Goal: Transaction & Acquisition: Purchase product/service

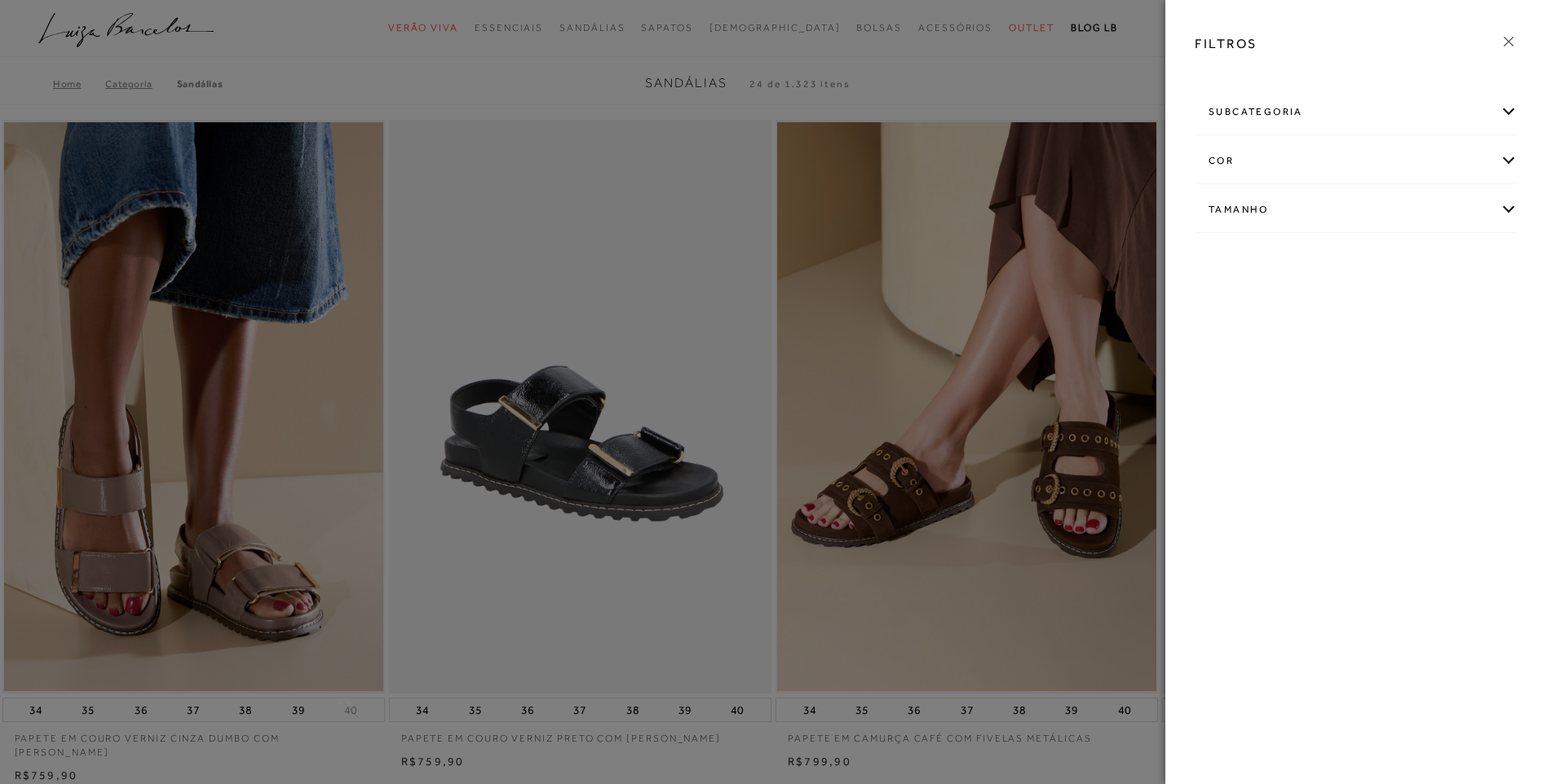
click at [1507, 111] on div "subcategoria" at bounding box center [1357, 111] width 322 height 43
click at [1261, 161] on span "Salto" at bounding box center [1261, 156] width 24 height 12
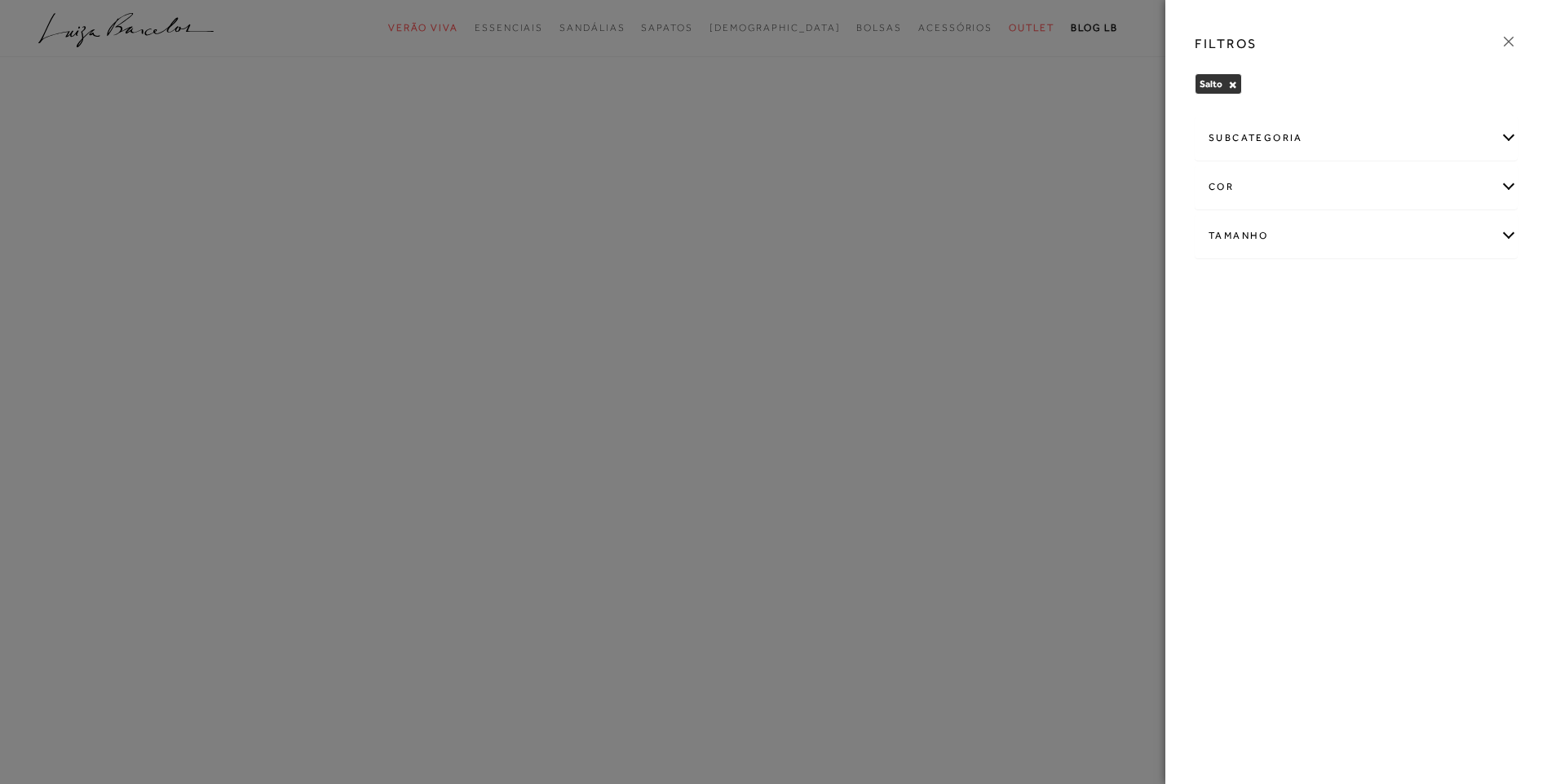
click at [1508, 163] on div "subcategoria Anabela Plataforma [GEOGRAPHIC_DATA] cor AZUL" at bounding box center [1357, 199] width 349 height 175
click at [1512, 184] on div "cor" at bounding box center [1357, 186] width 322 height 43
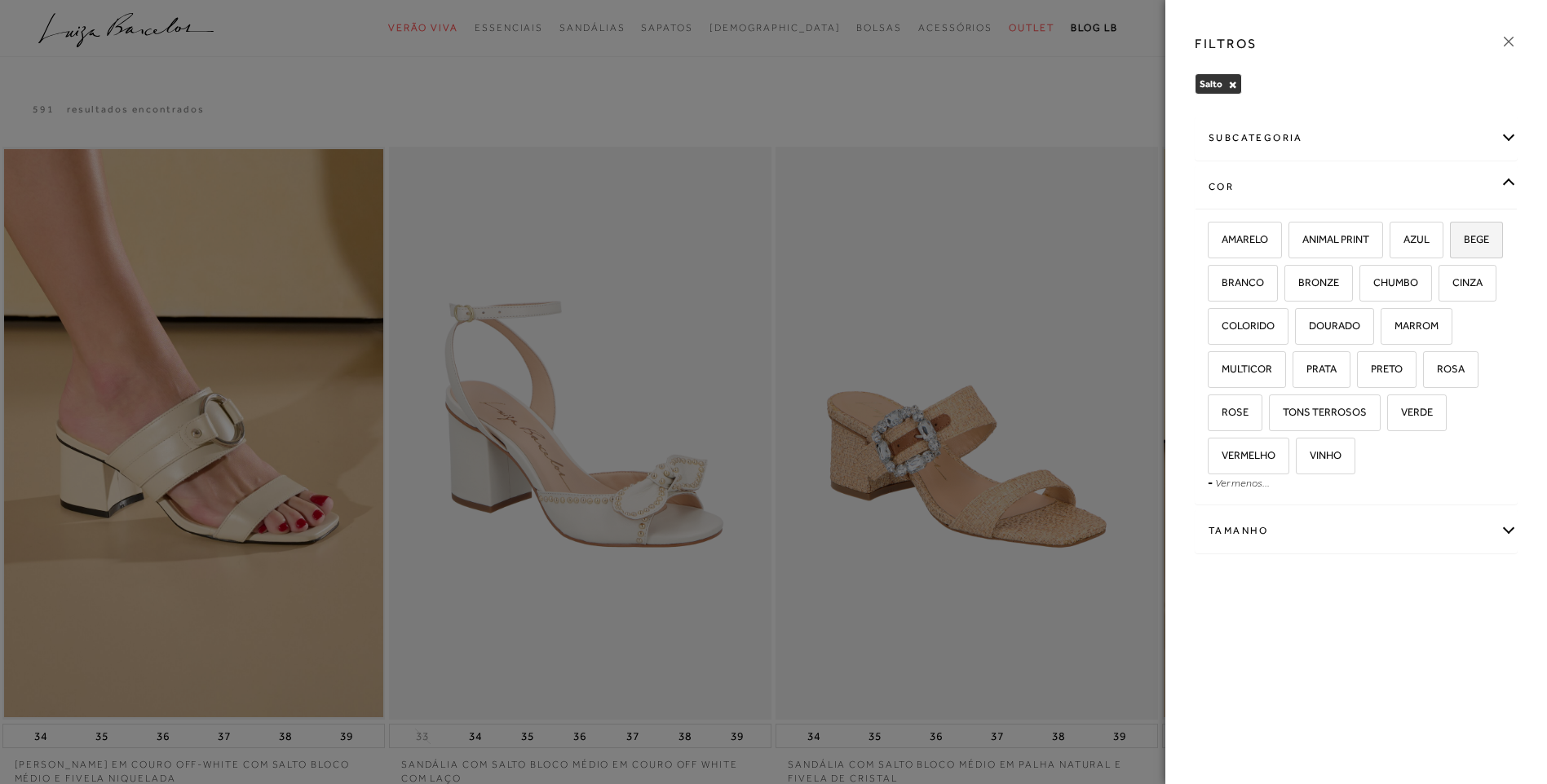
click at [1452, 245] on span "BEGE" at bounding box center [1470, 239] width 37 height 12
click at [1448, 250] on input "BEGE" at bounding box center [1456, 242] width 16 height 16
checkbox input "true"
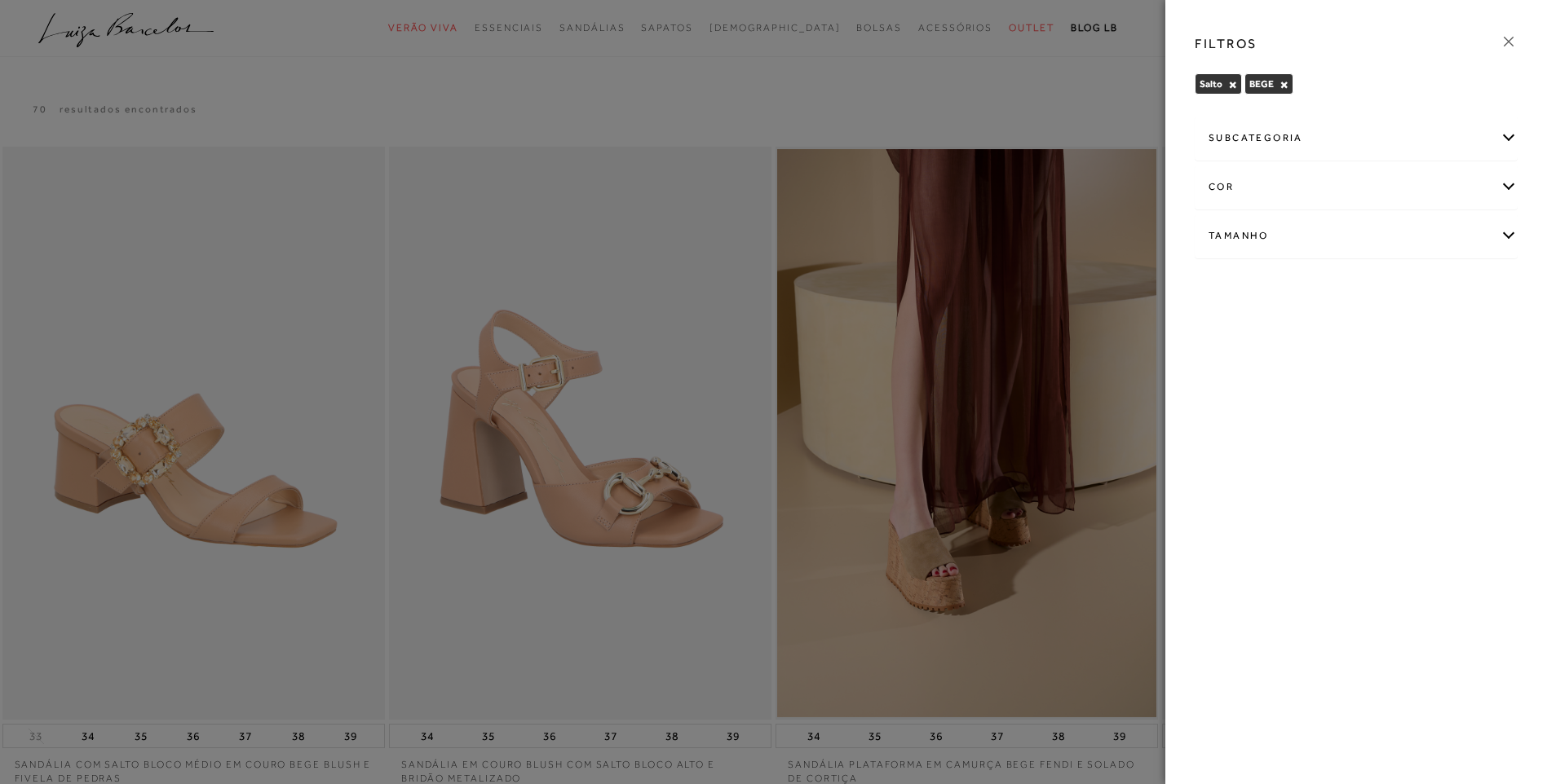
click at [1511, 184] on div "cor" at bounding box center [1357, 186] width 322 height 43
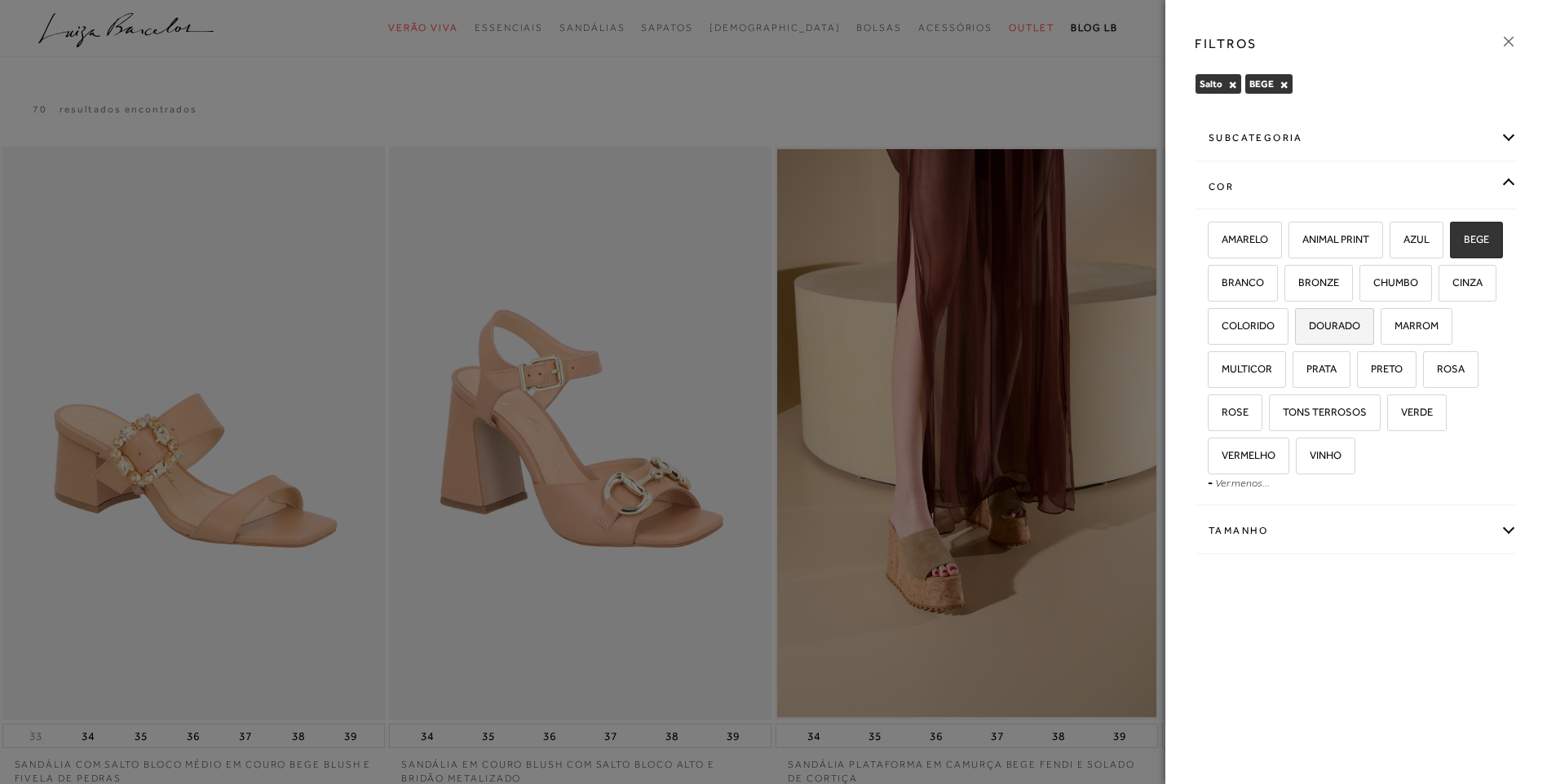
click at [1374, 333] on label "DOURADO" at bounding box center [1334, 326] width 77 height 35
click at [1309, 333] on input "DOURADO" at bounding box center [1300, 328] width 16 height 16
checkbox input "true"
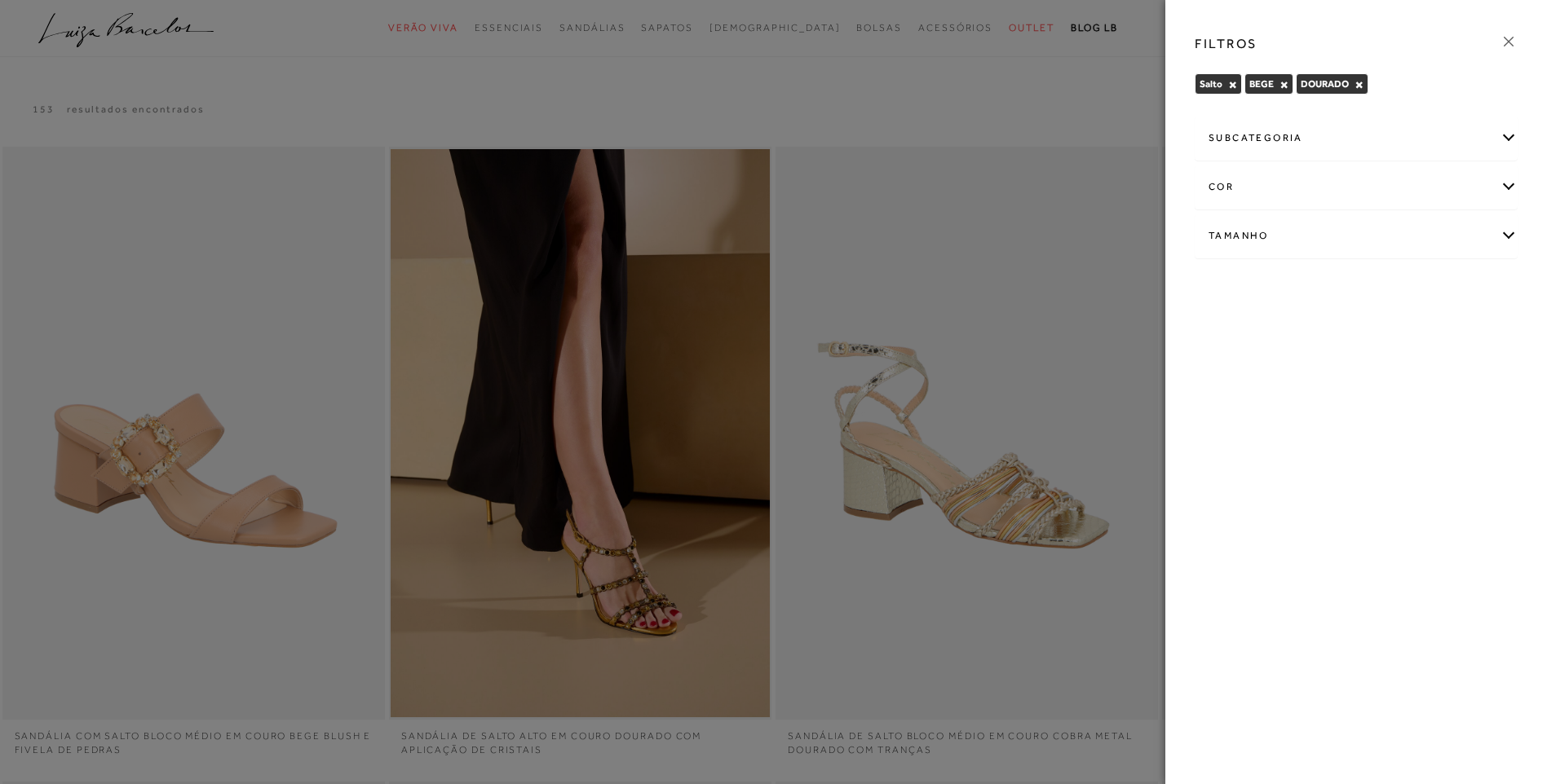
click at [1506, 525] on div "FILTROS [GEOGRAPHIC_DATA] × BEGE × [GEOGRAPHIC_DATA] × Limpar todos os refiname…" at bounding box center [1356, 392] width 382 height 784
click at [1507, 233] on div "Tamanho" at bounding box center [1357, 235] width 322 height 43
click at [1411, 283] on span "37" at bounding box center [1404, 287] width 24 height 12
click at [1404, 283] on input "37" at bounding box center [1396, 290] width 16 height 16
checkbox input "true"
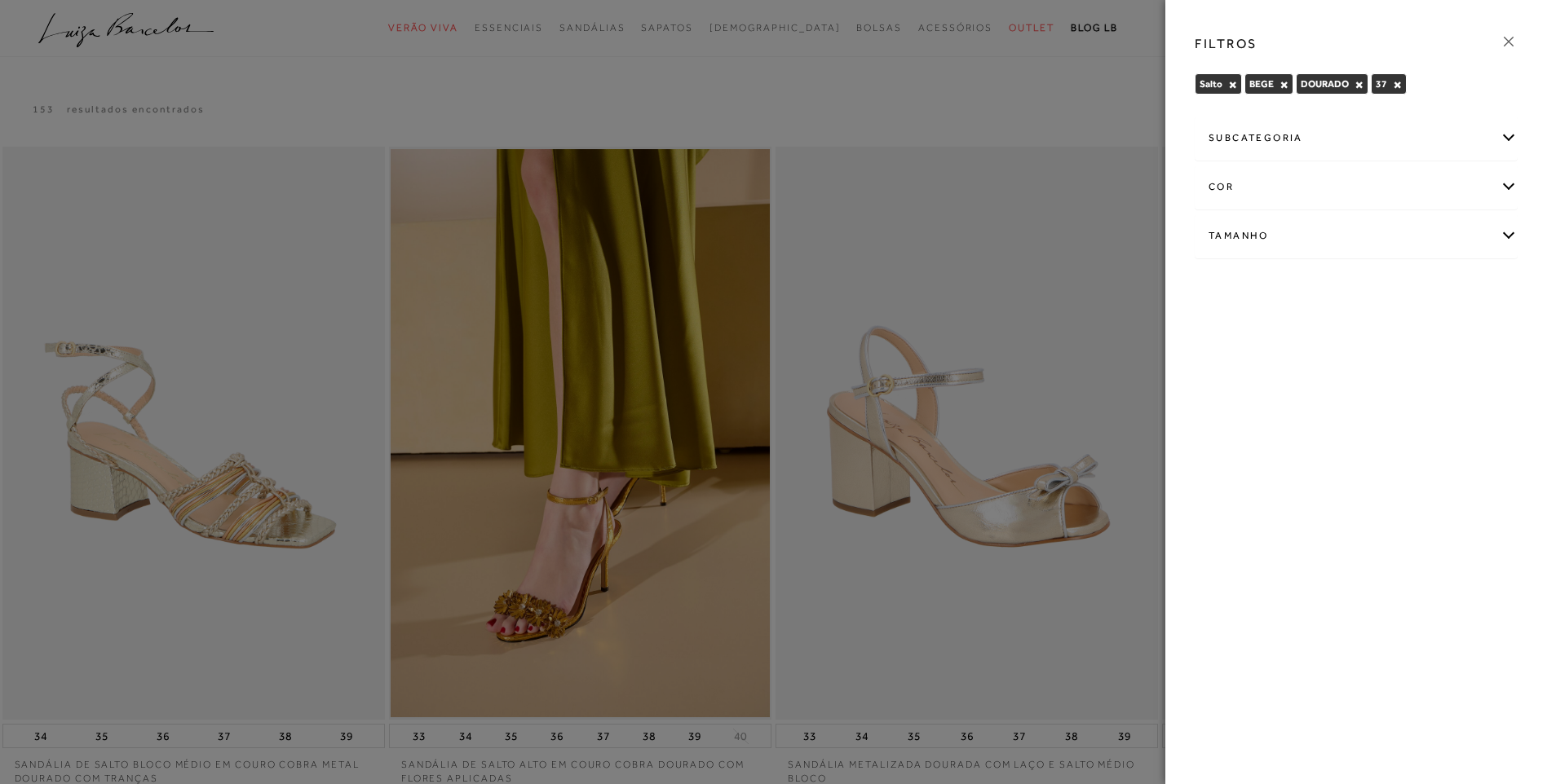
click at [1513, 38] on icon at bounding box center [1509, 42] width 10 height 10
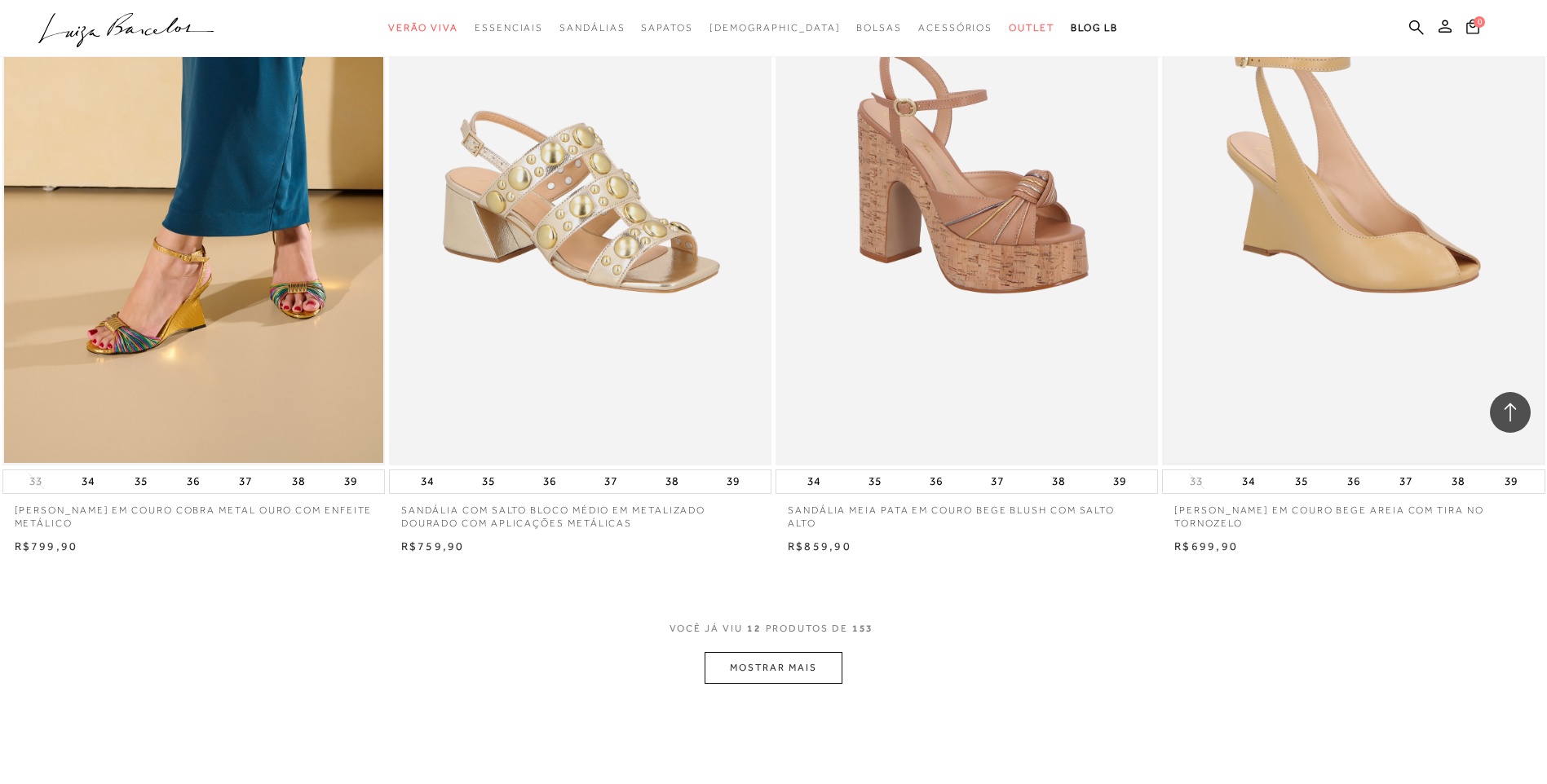
scroll to position [1631, 0]
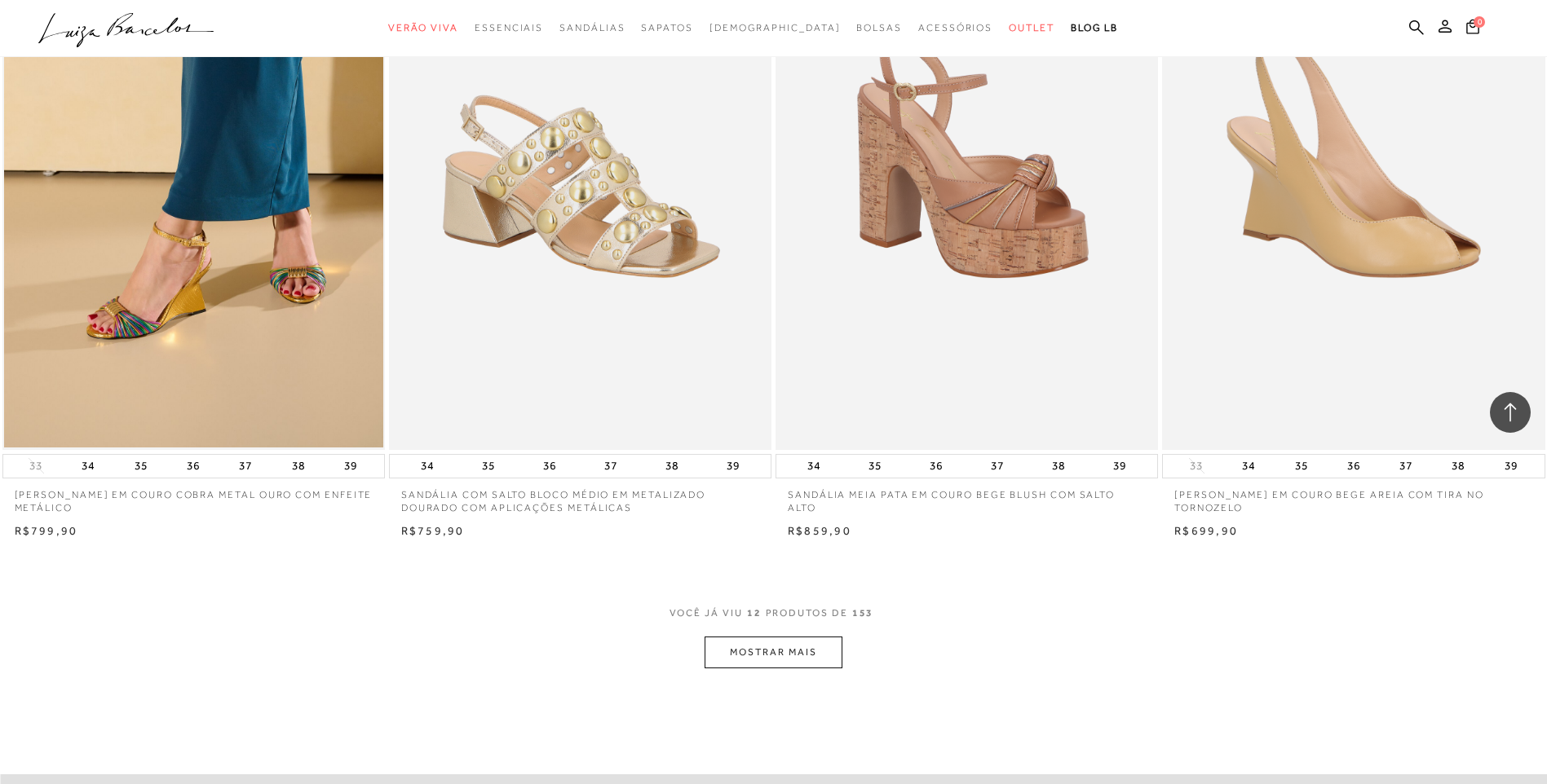
click at [772, 652] on button "MOSTRAR MAIS" at bounding box center [773, 652] width 137 height 31
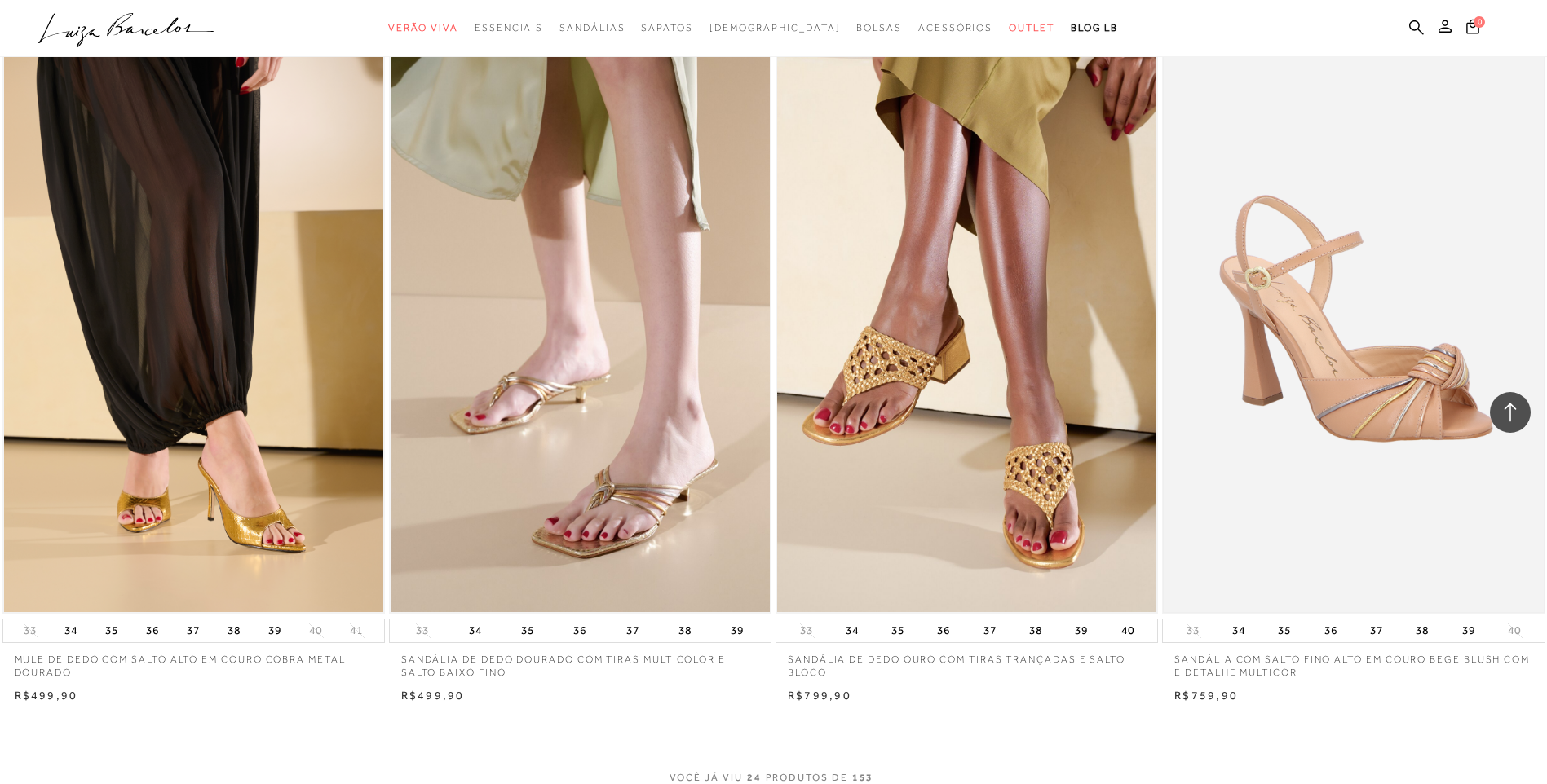
scroll to position [4076, 0]
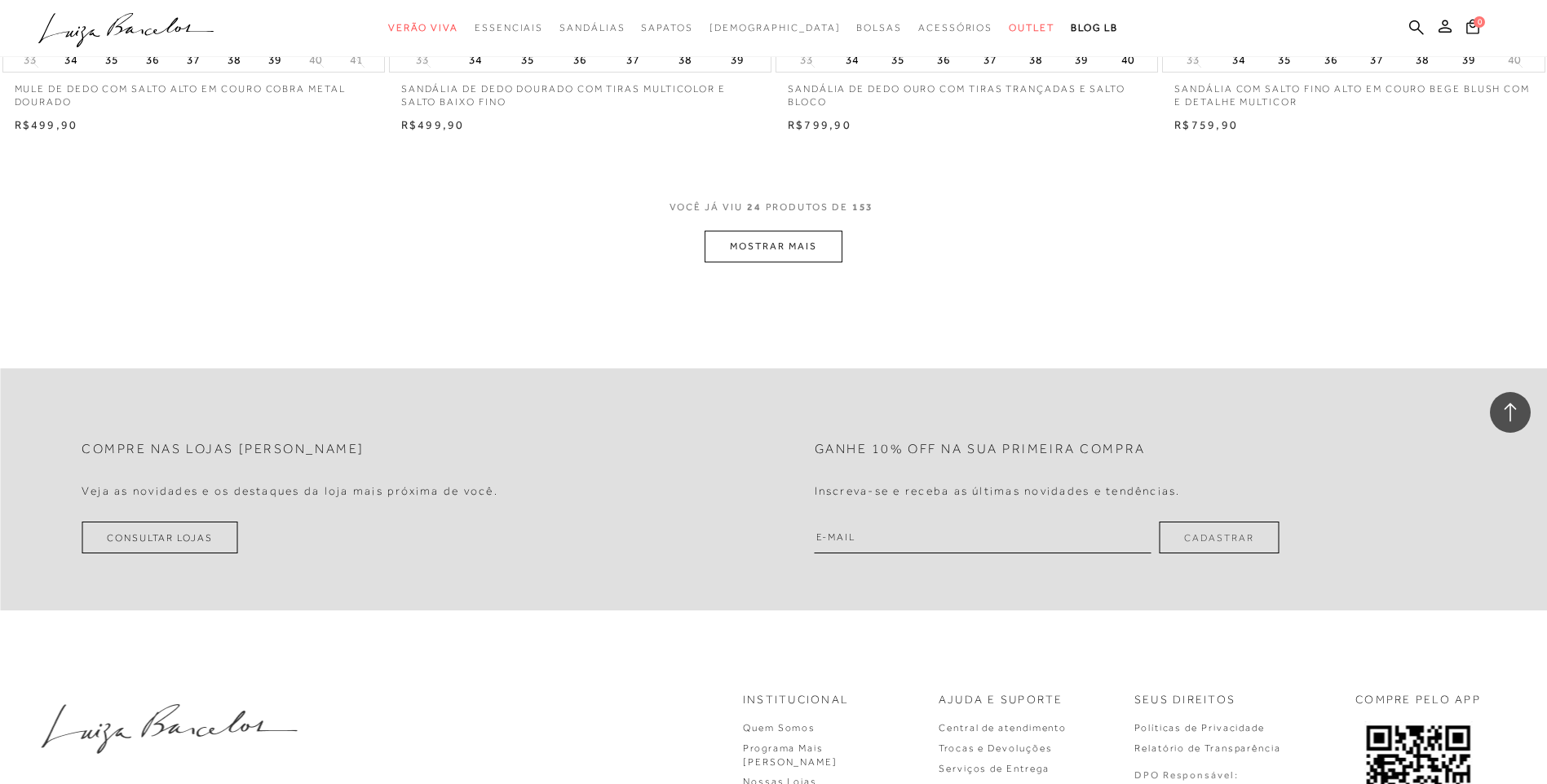
click at [787, 243] on button "MOSTRAR MAIS" at bounding box center [773, 245] width 137 height 31
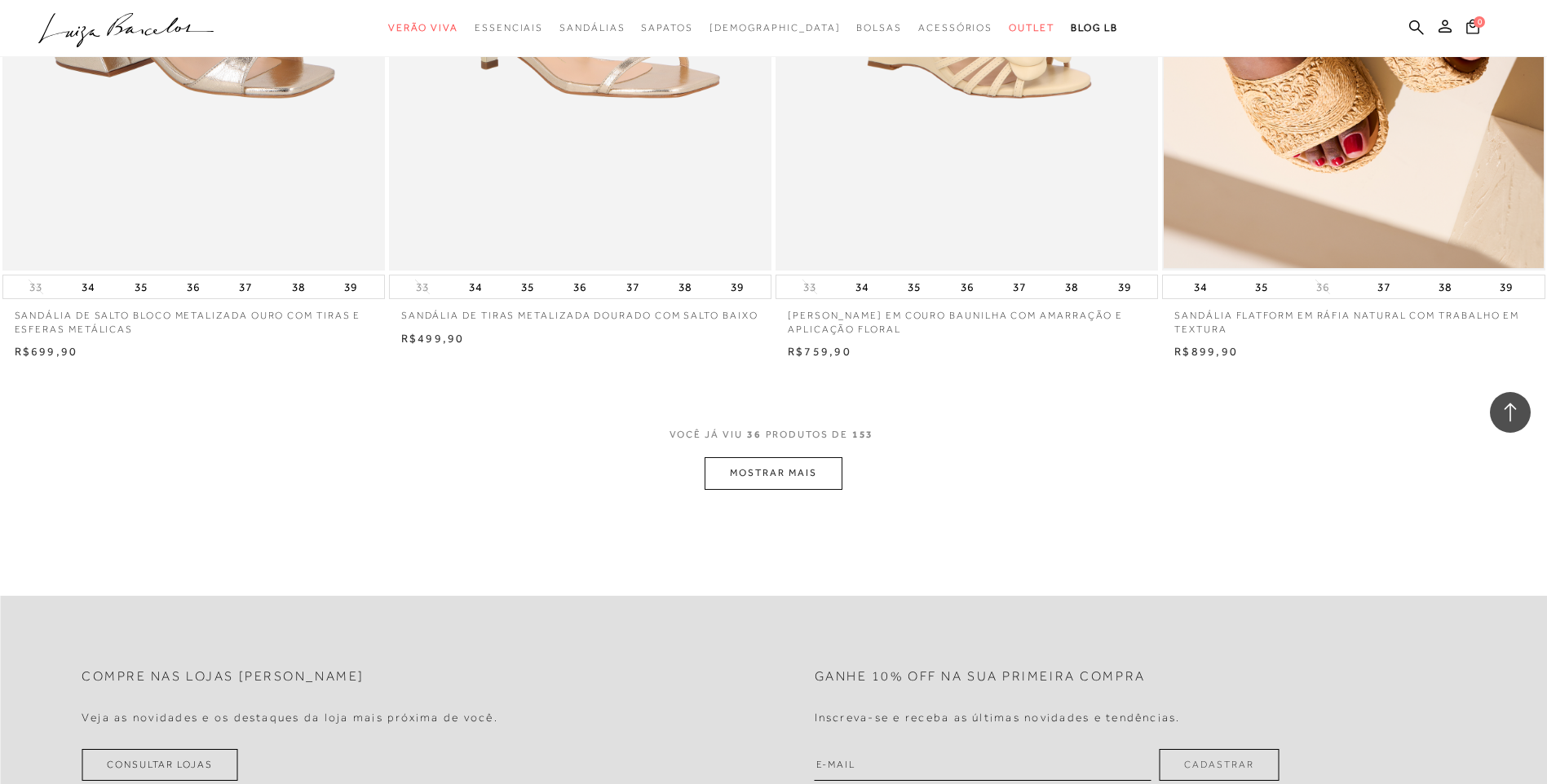
scroll to position [5951, 0]
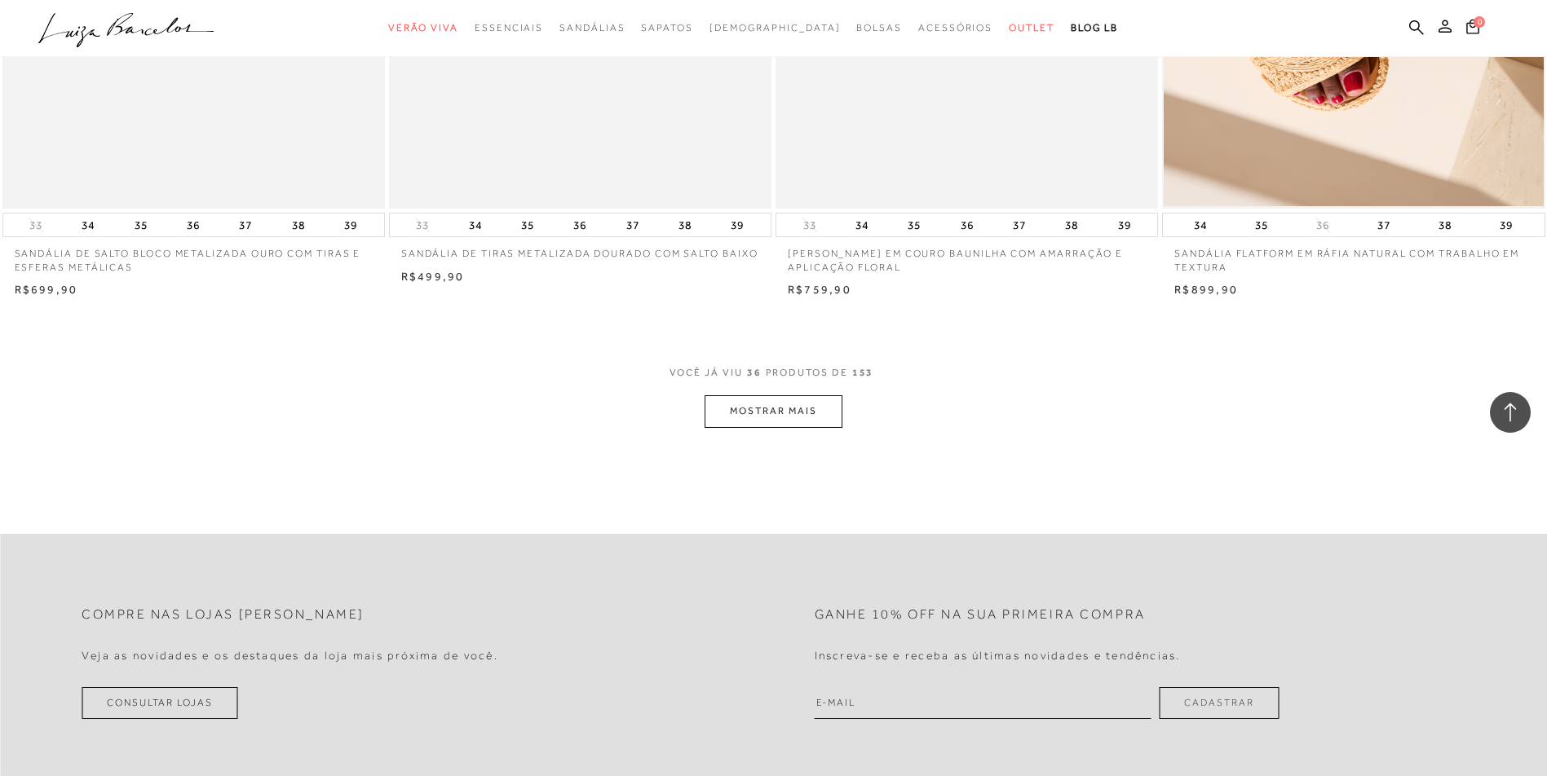
click at [785, 413] on button "MOSTRAR MAIS" at bounding box center [773, 411] width 137 height 31
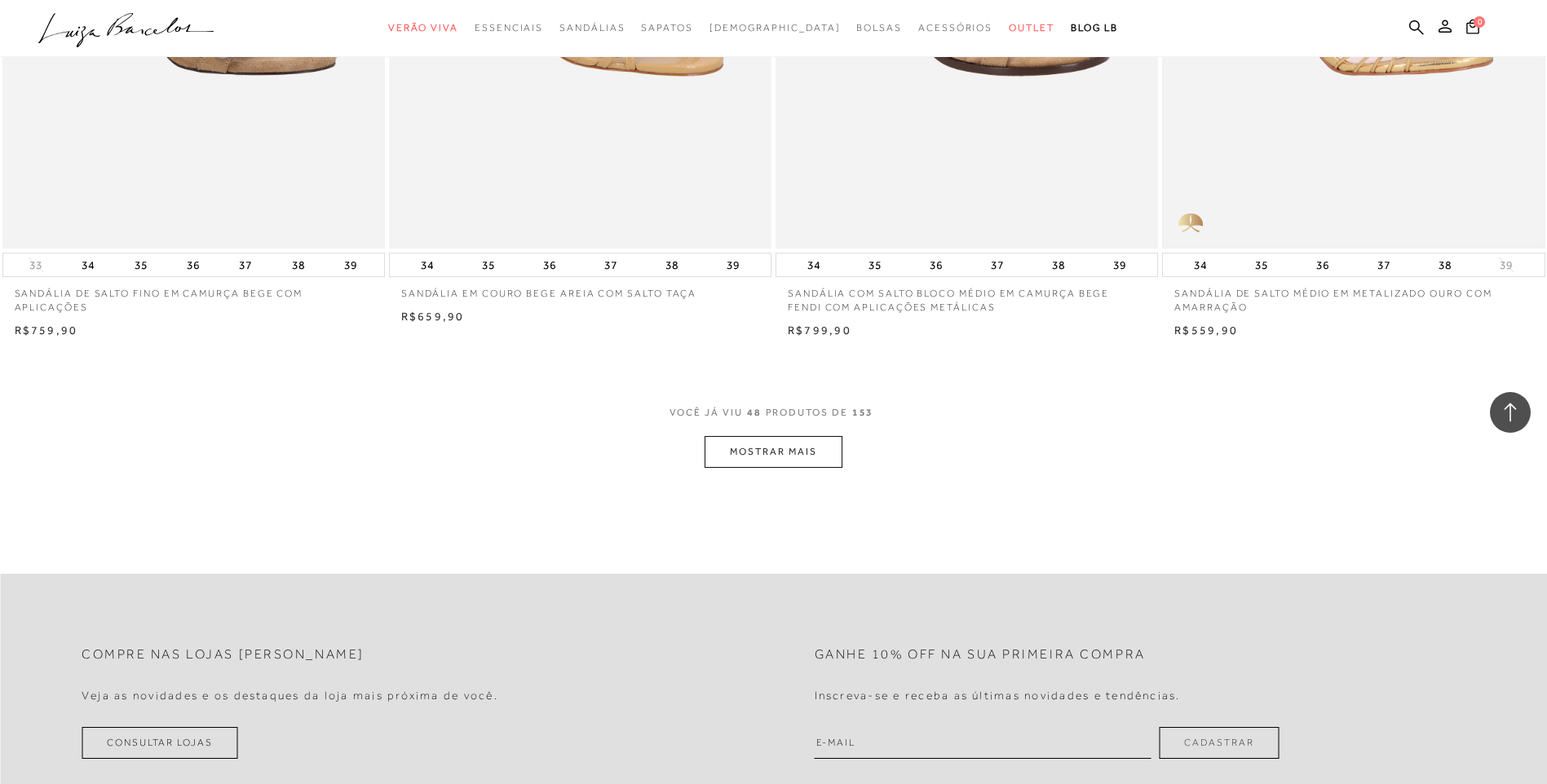
scroll to position [7989, 0]
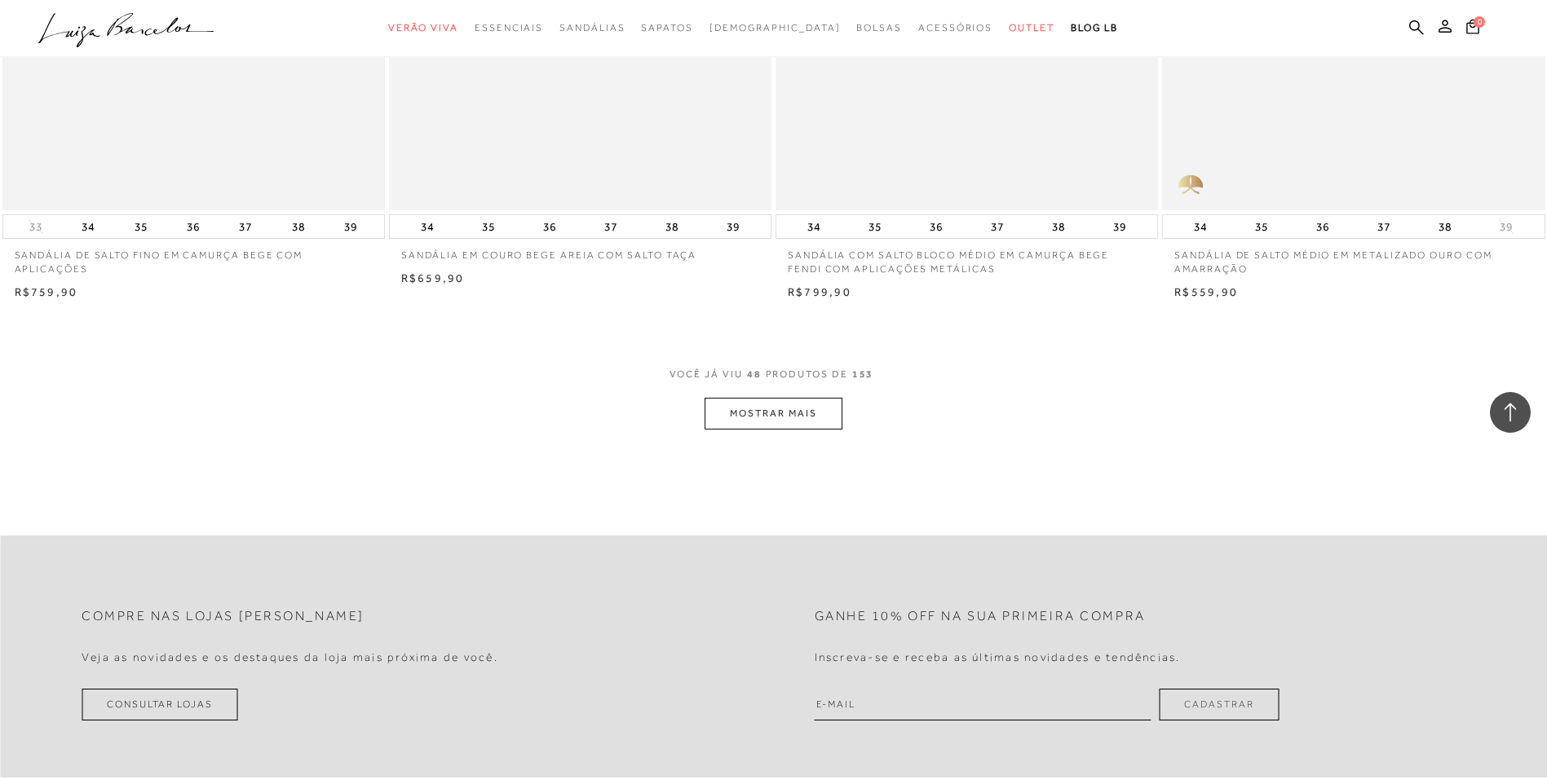
click at [780, 420] on button "MOSTRAR MAIS" at bounding box center [773, 413] width 137 height 31
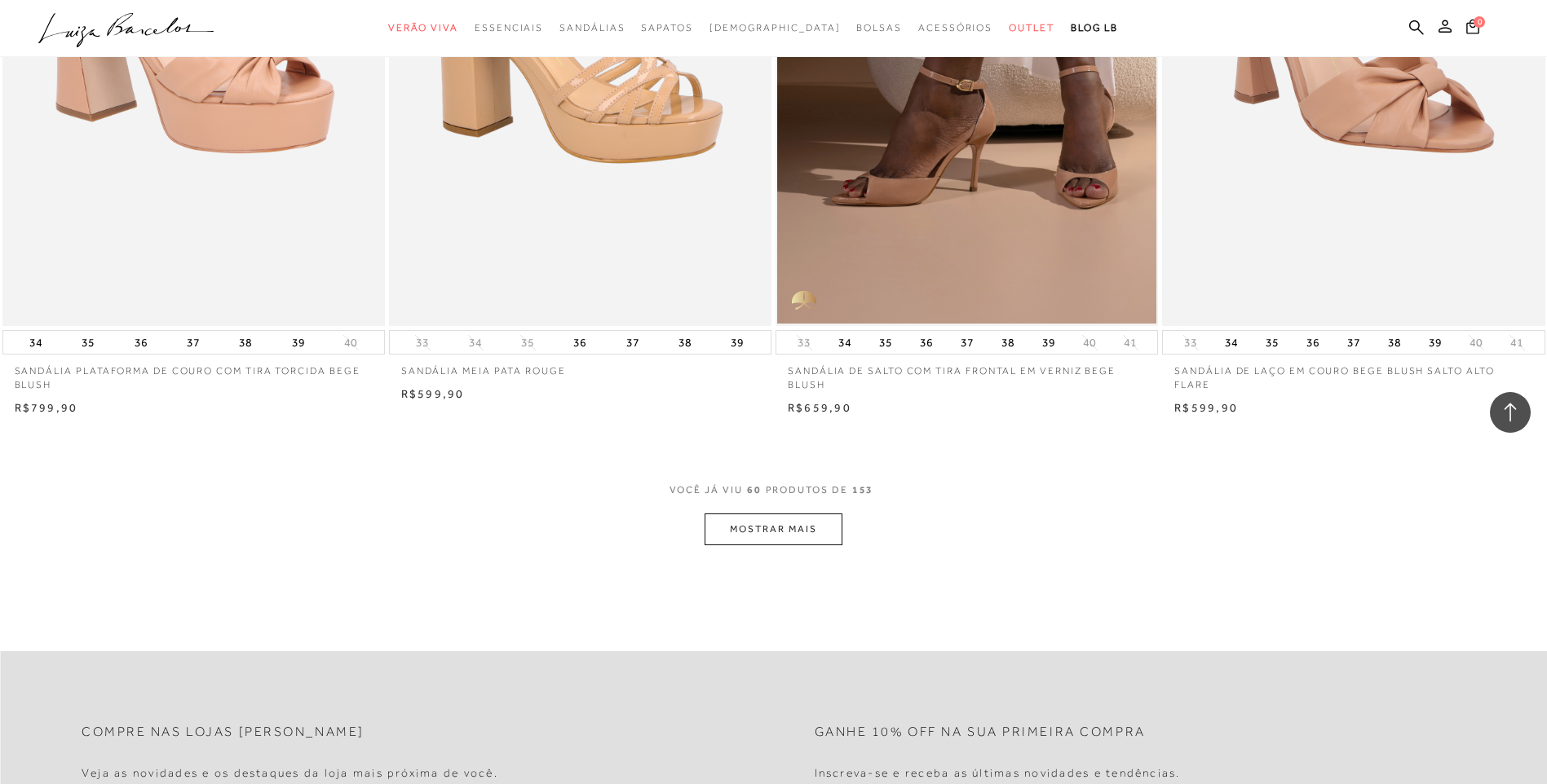
scroll to position [10027, 0]
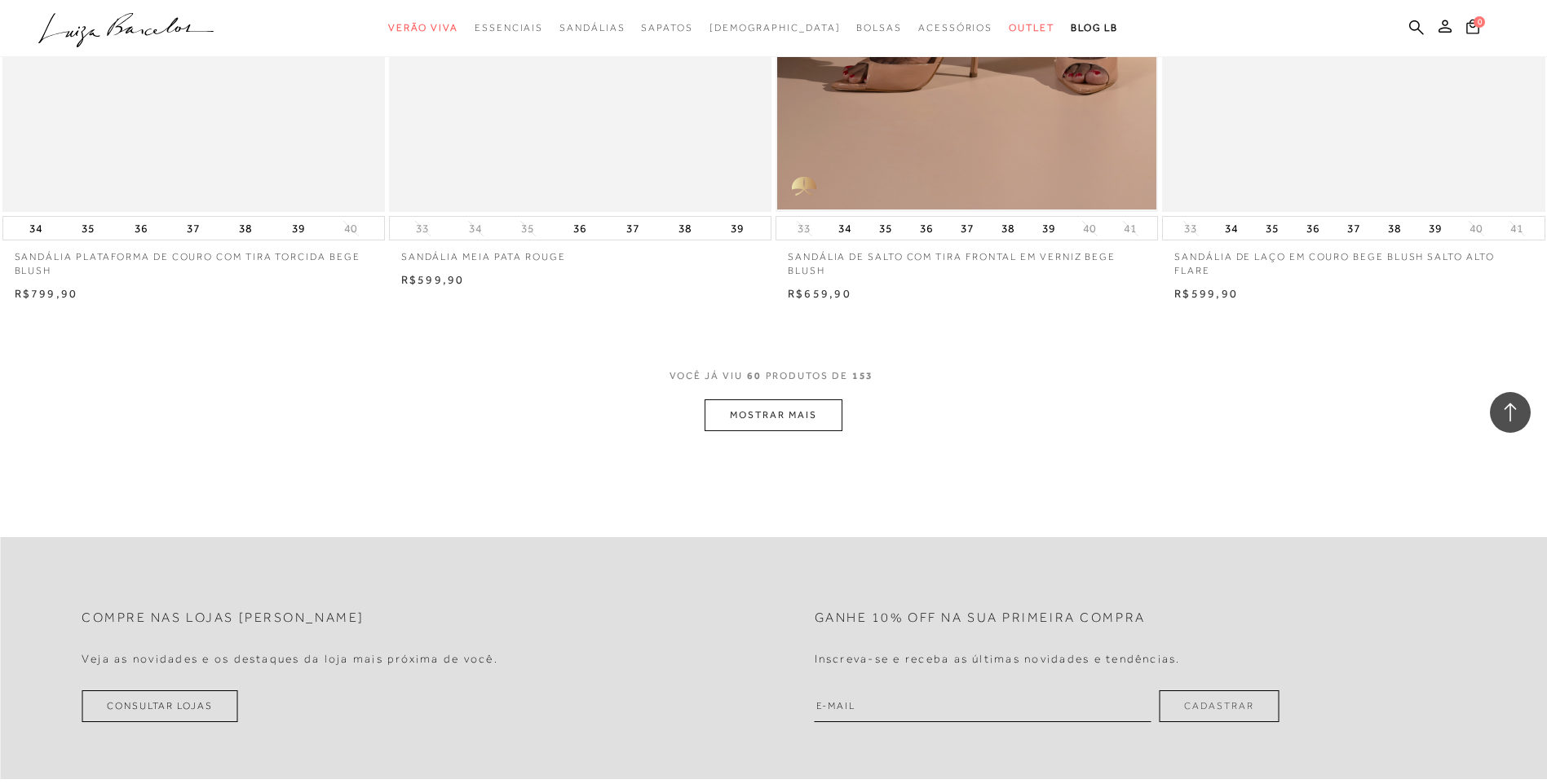
click at [759, 412] on button "MOSTRAR MAIS" at bounding box center [773, 415] width 137 height 31
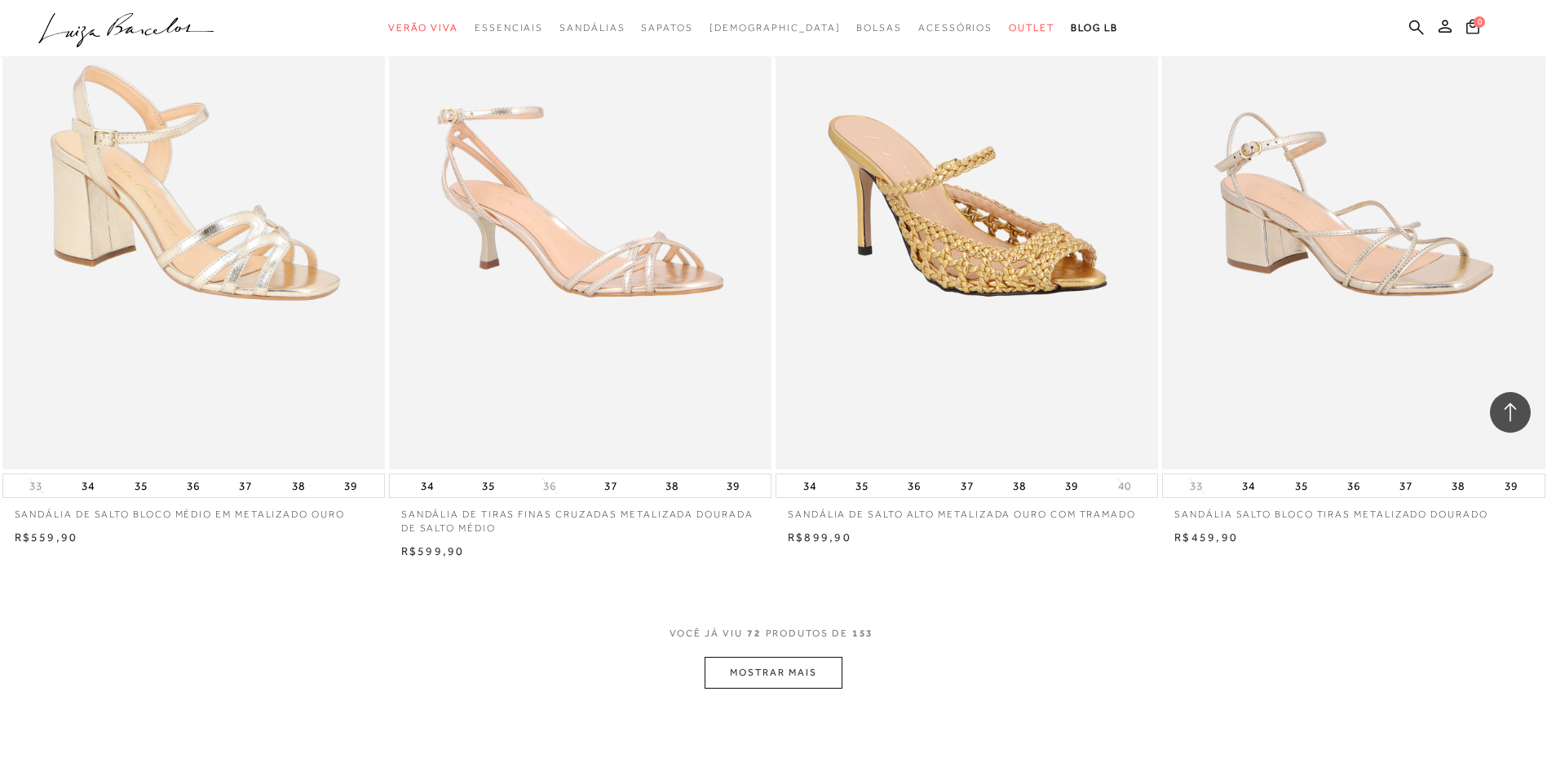
scroll to position [11984, 0]
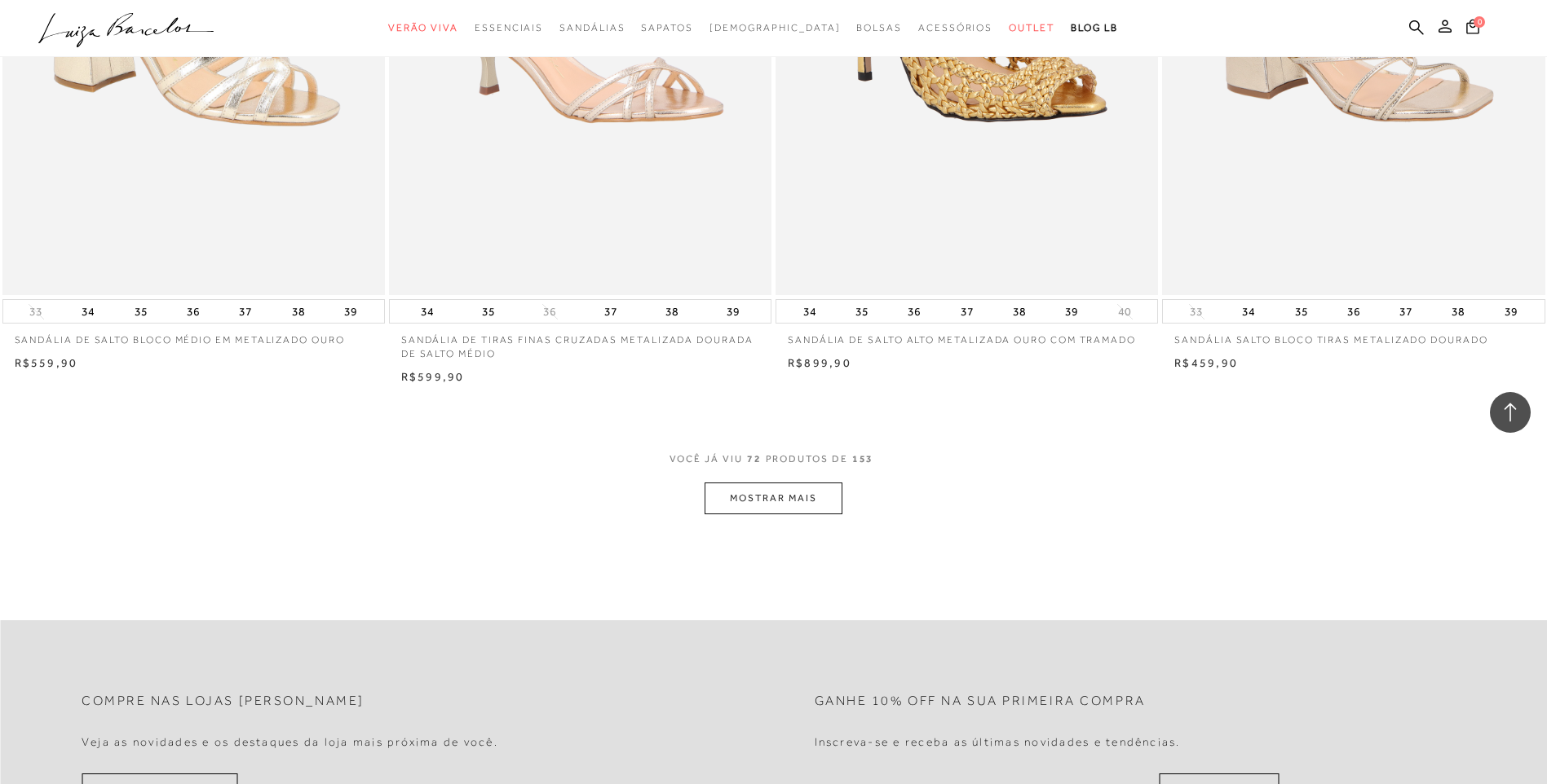
click at [770, 498] on button "MOSTRAR MAIS" at bounding box center [773, 498] width 137 height 31
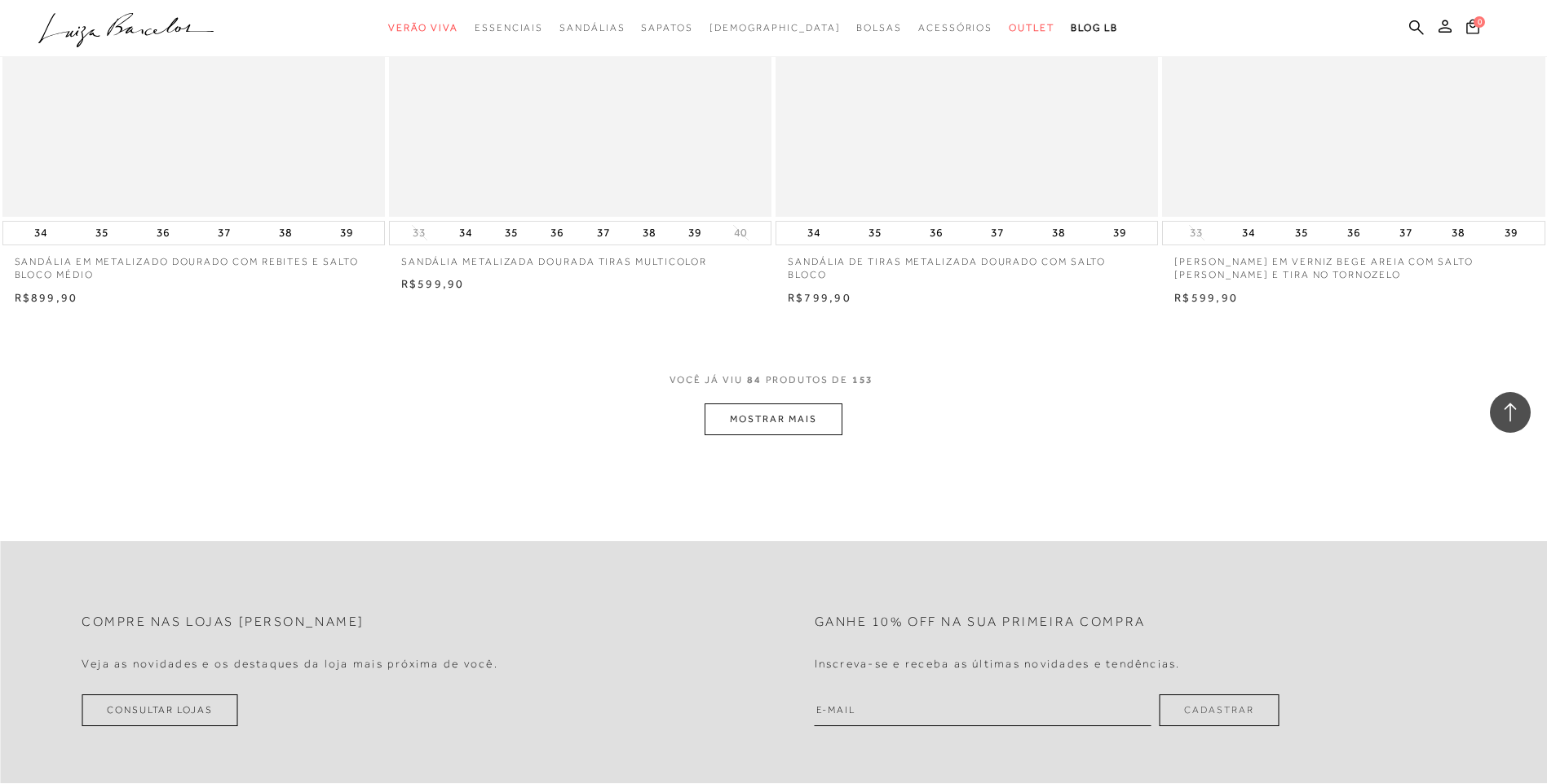
scroll to position [14103, 0]
click at [797, 424] on button "MOSTRAR MAIS" at bounding box center [773, 418] width 137 height 31
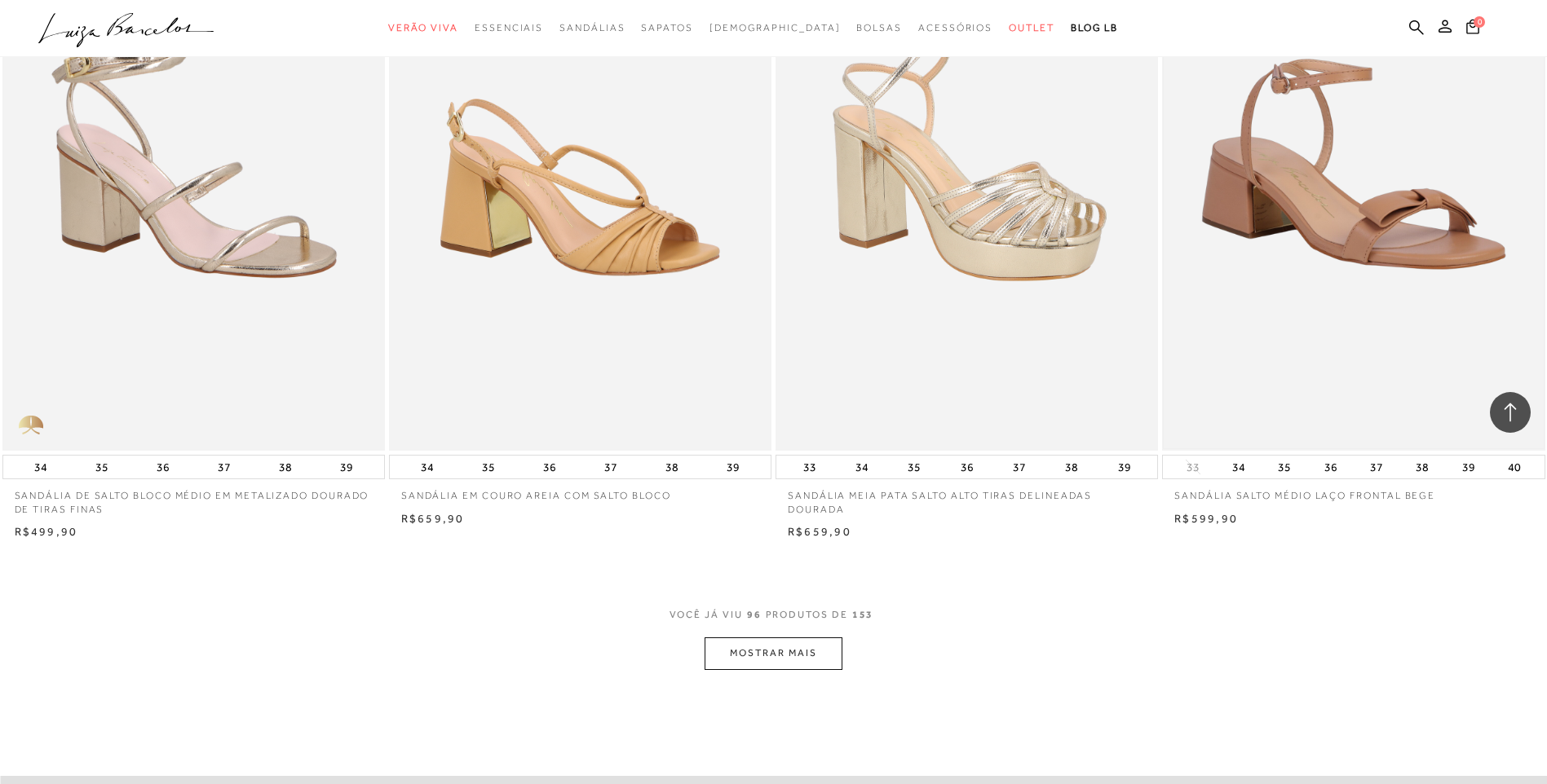
scroll to position [16060, 0]
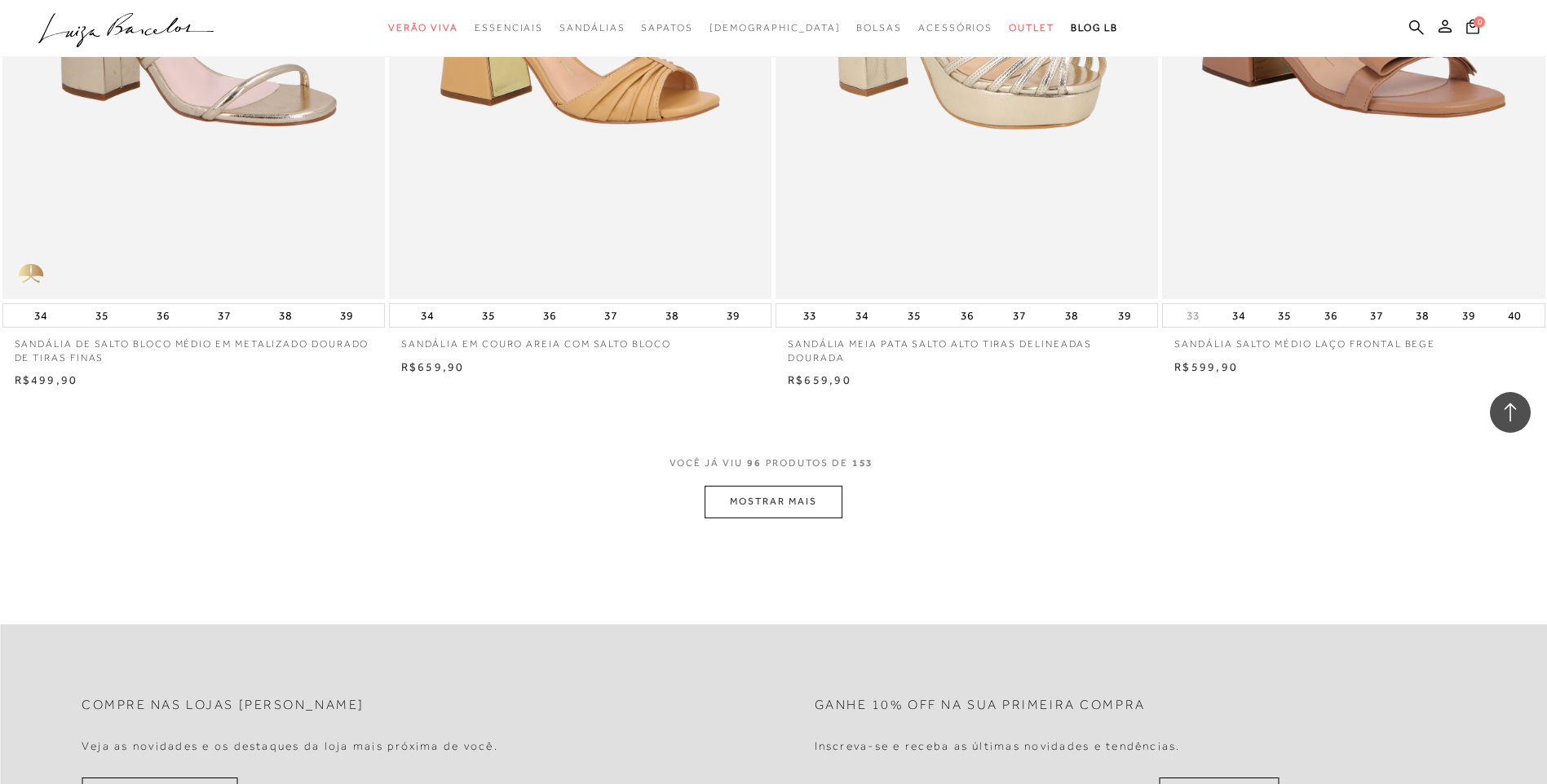
click at [783, 505] on button "MOSTRAR MAIS" at bounding box center [773, 501] width 137 height 31
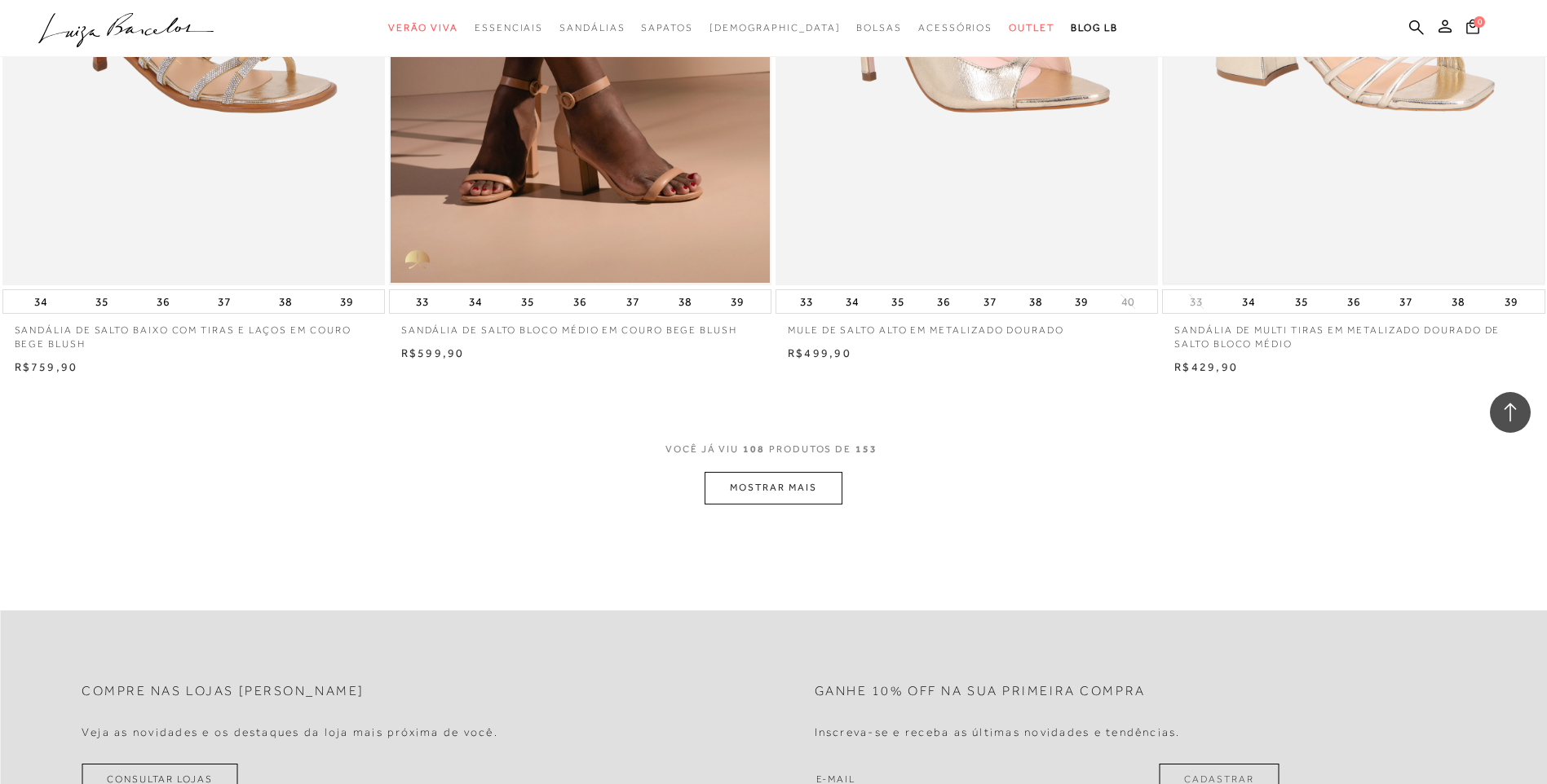
scroll to position [18260, 0]
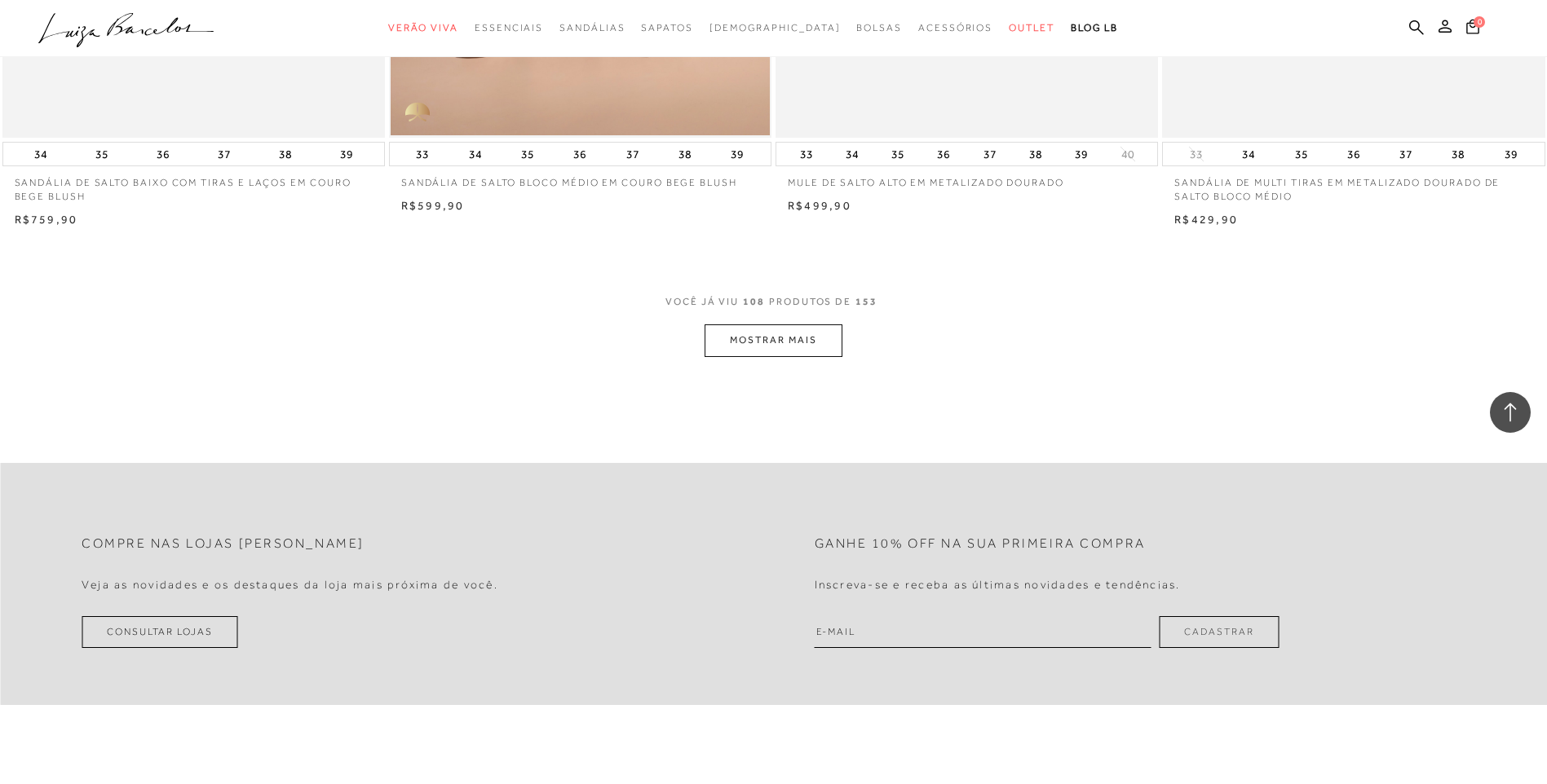
click at [768, 337] on button "MOSTRAR MAIS" at bounding box center [773, 340] width 137 height 31
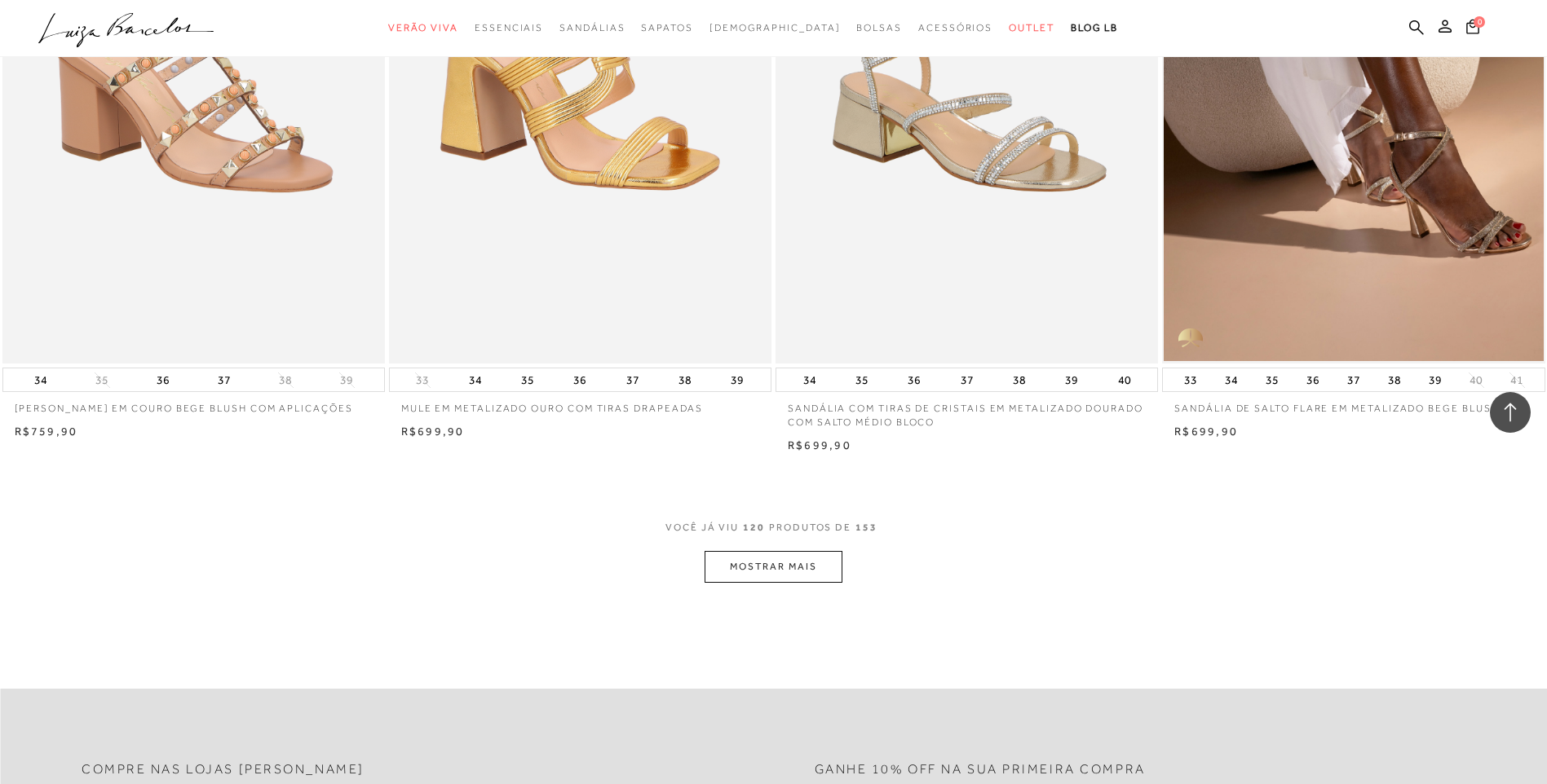
scroll to position [20217, 0]
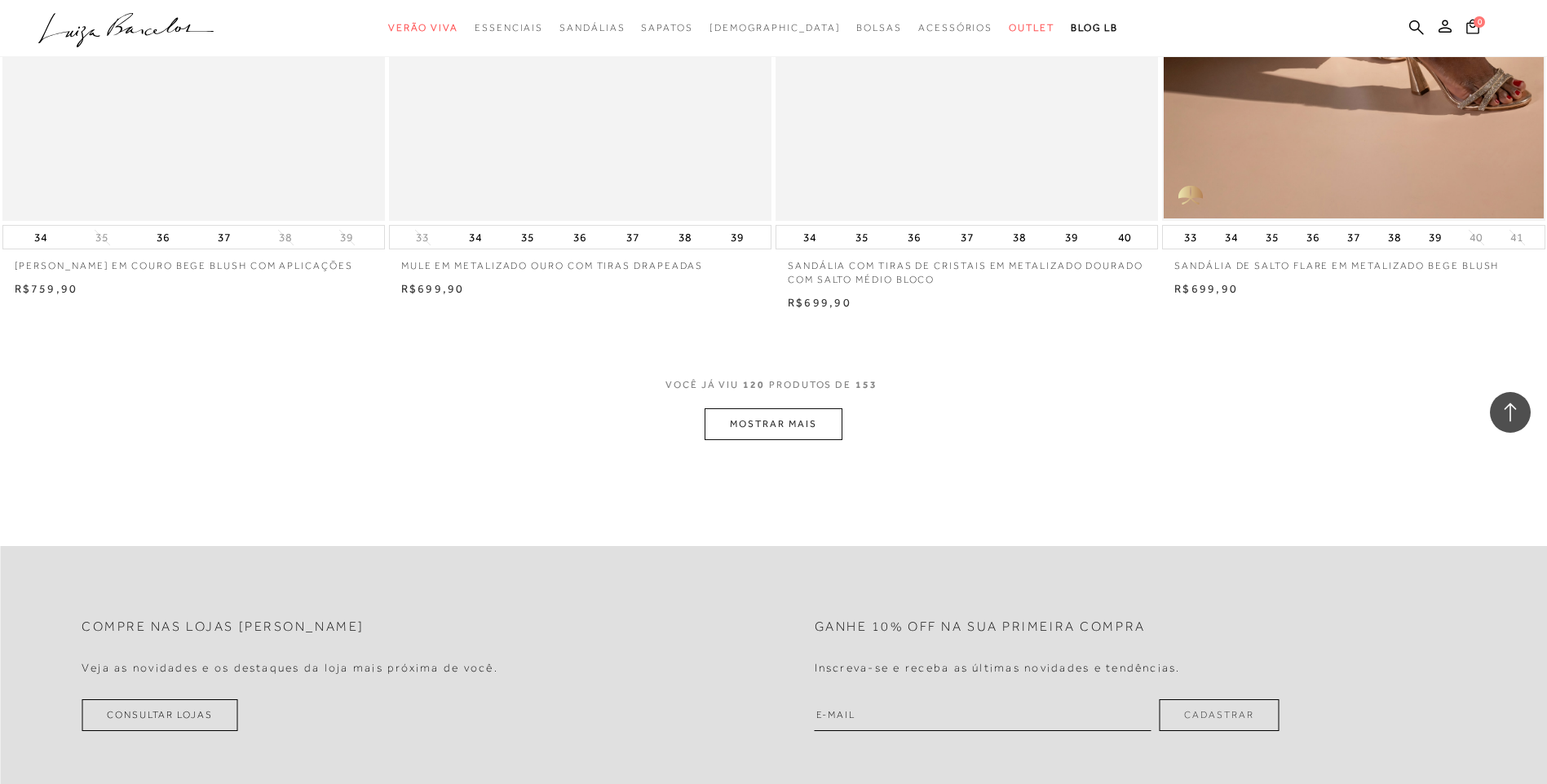
click at [755, 421] on button "MOSTRAR MAIS" at bounding box center [773, 423] width 137 height 31
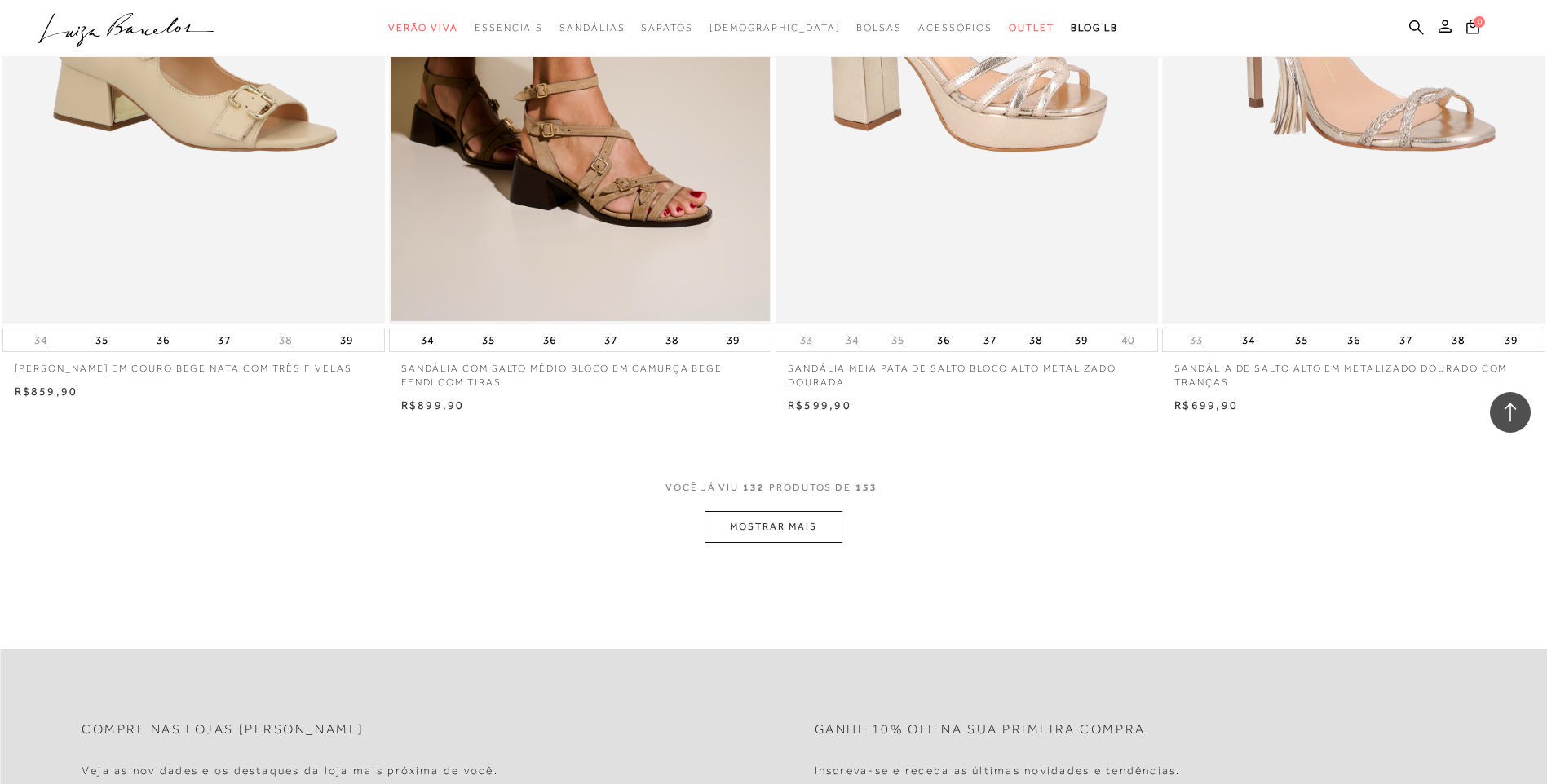
scroll to position [22174, 0]
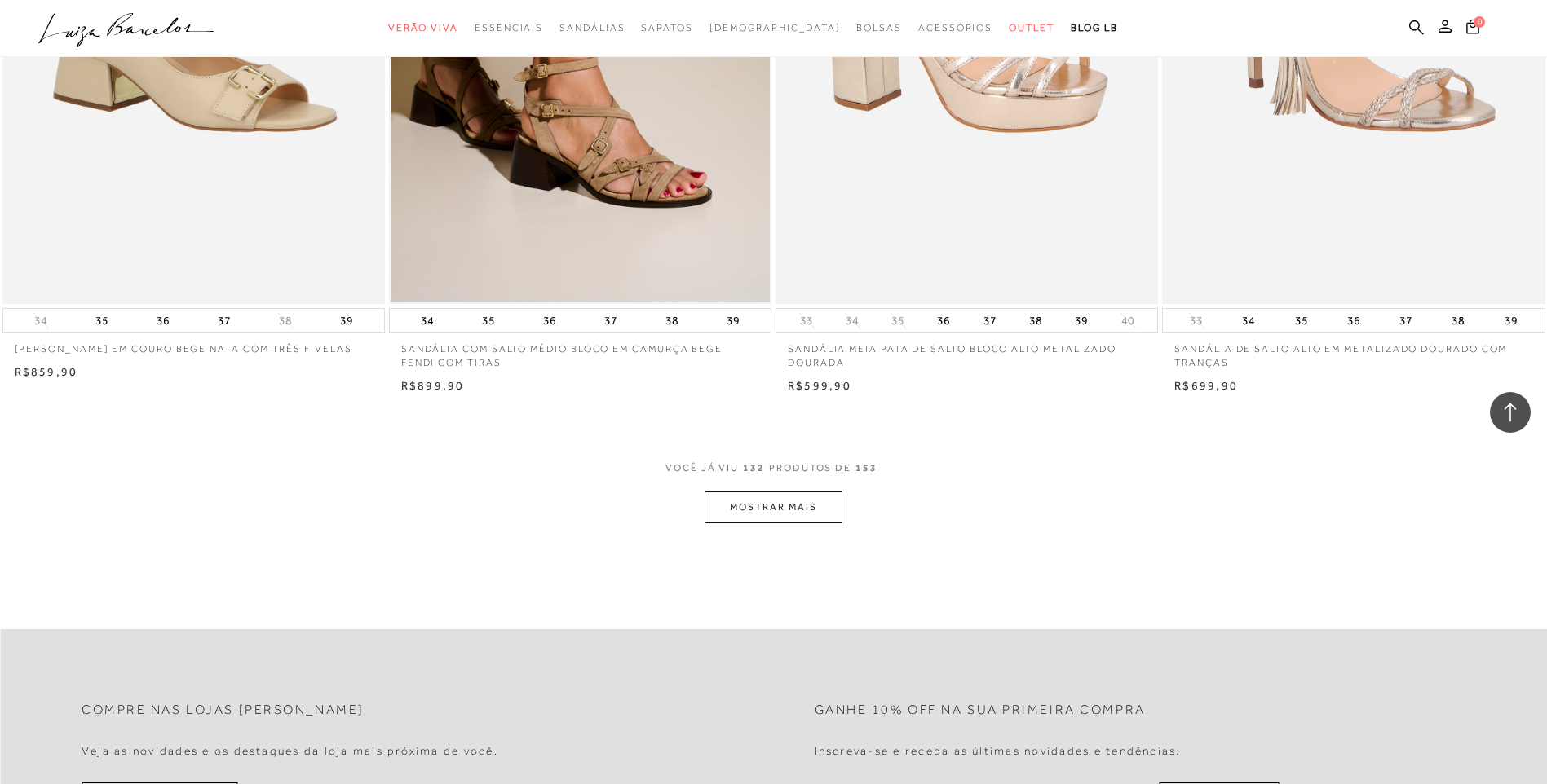
click at [753, 510] on button "MOSTRAR MAIS" at bounding box center [773, 507] width 137 height 31
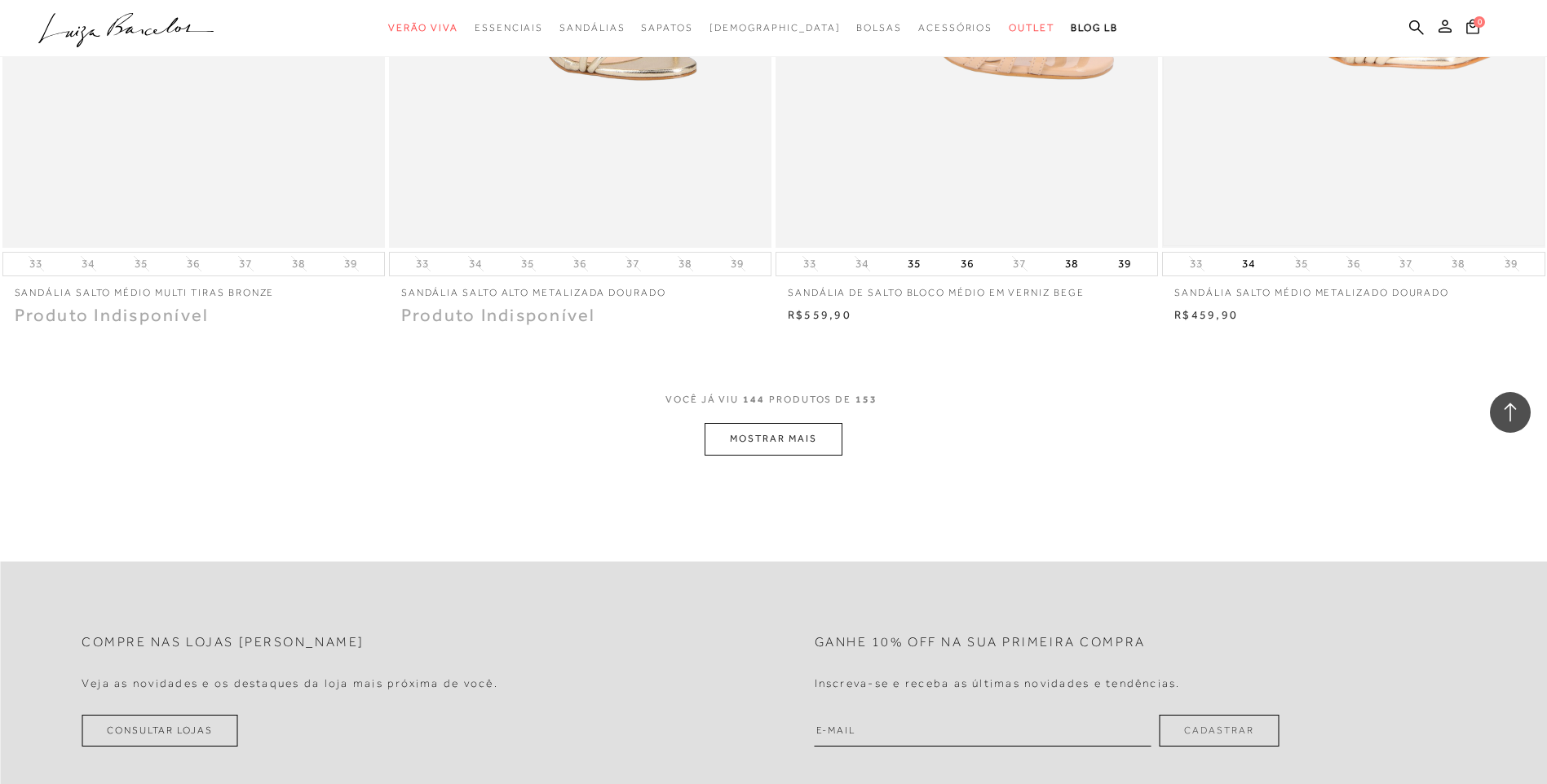
scroll to position [24374, 0]
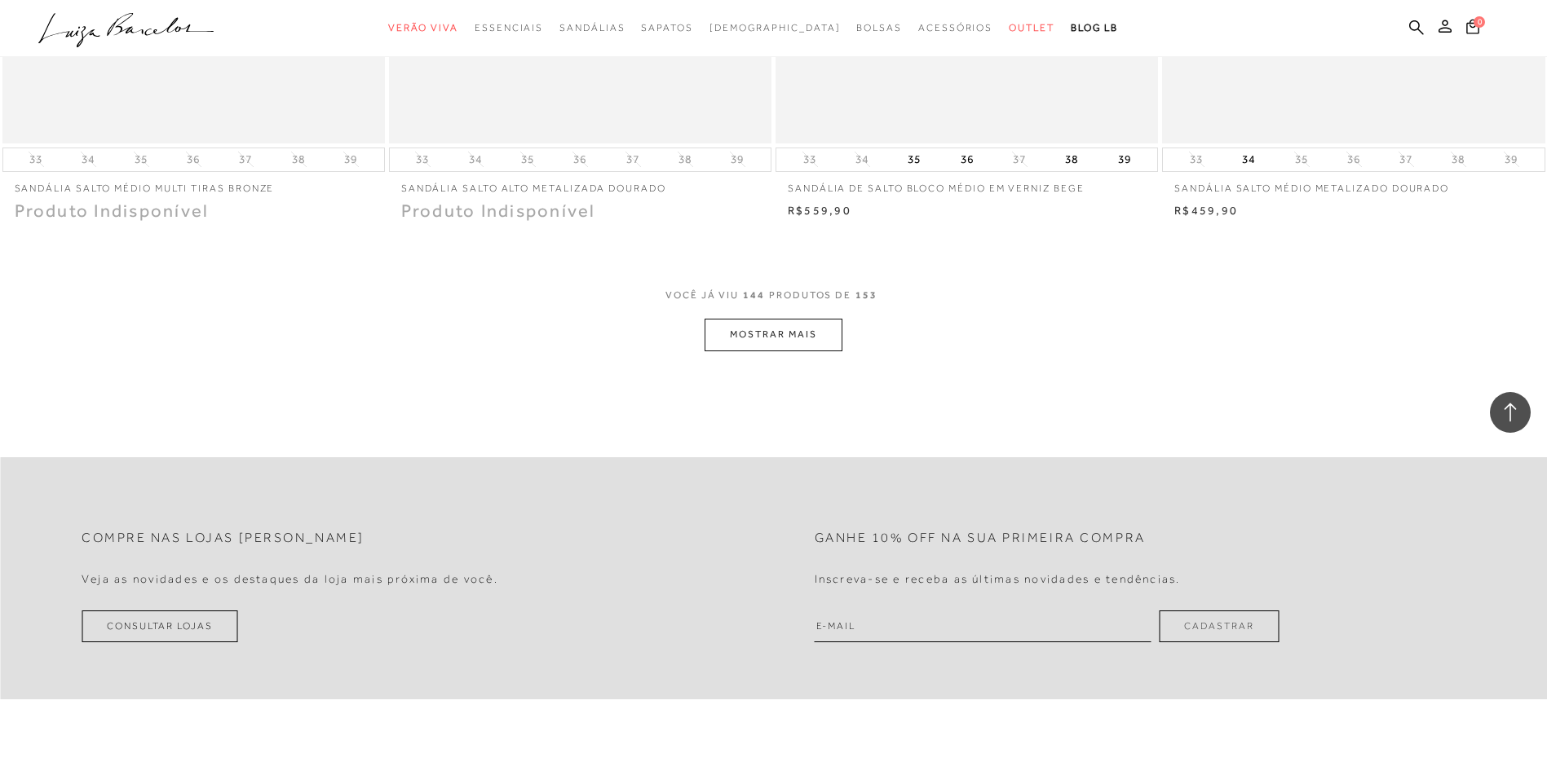
click at [772, 323] on button "MOSTRAR MAIS" at bounding box center [773, 334] width 137 height 31
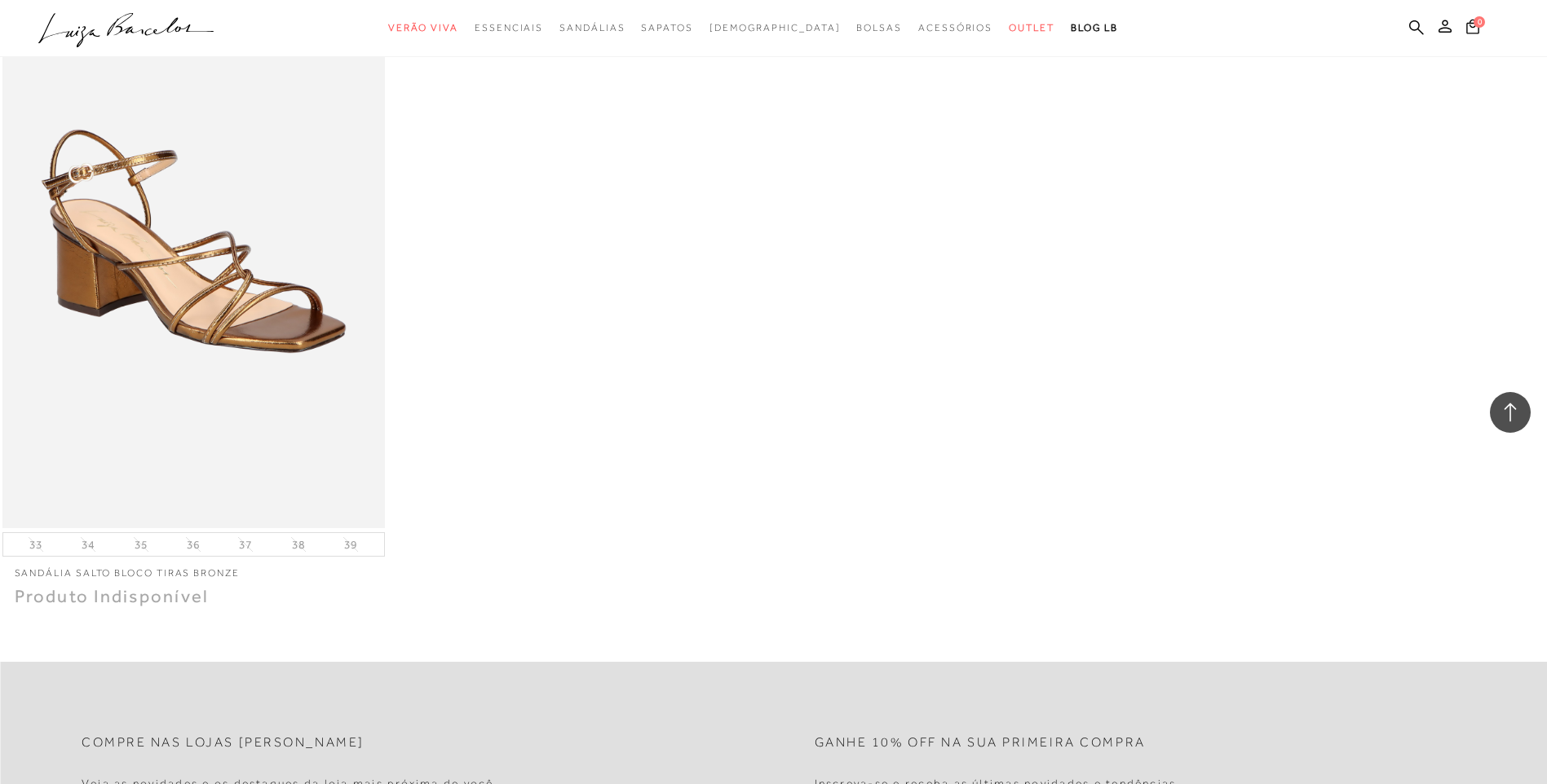
scroll to position [26005, 0]
